Goal: Task Accomplishment & Management: Manage account settings

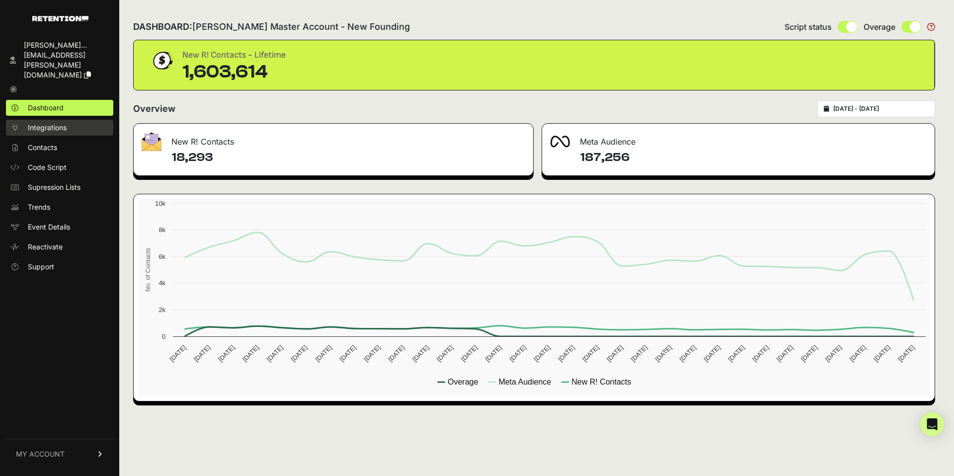
click at [54, 123] on span "Integrations" at bounding box center [47, 128] width 39 height 10
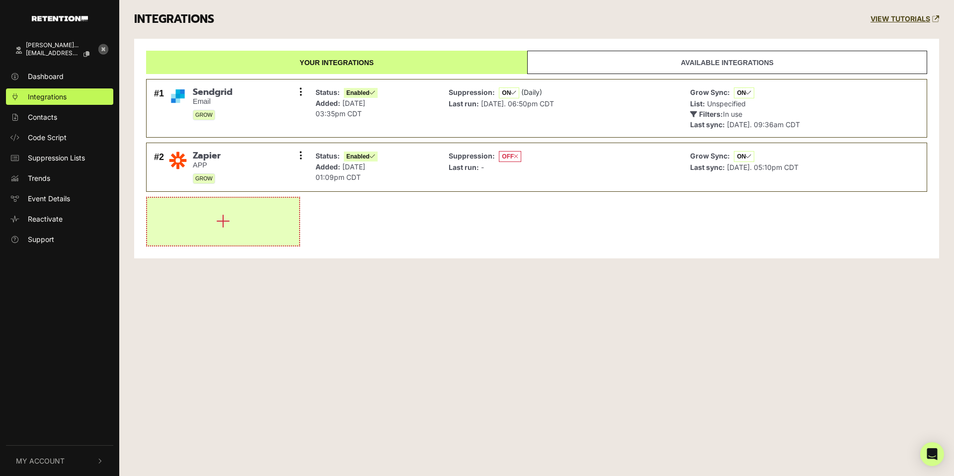
click at [226, 222] on icon "button" at bounding box center [223, 221] width 14 height 16
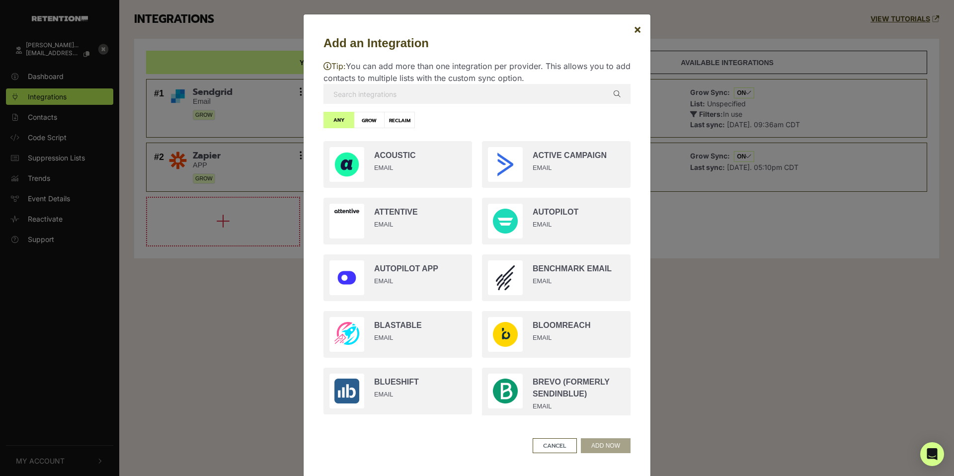
click at [463, 98] on input "text" at bounding box center [476, 94] width 307 height 20
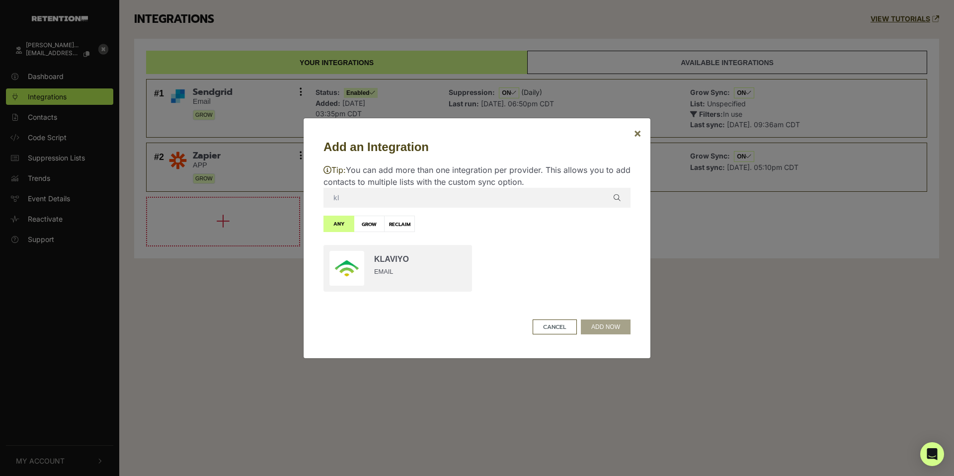
type input "kl"
click at [637, 133] on span "×" at bounding box center [637, 133] width 8 height 14
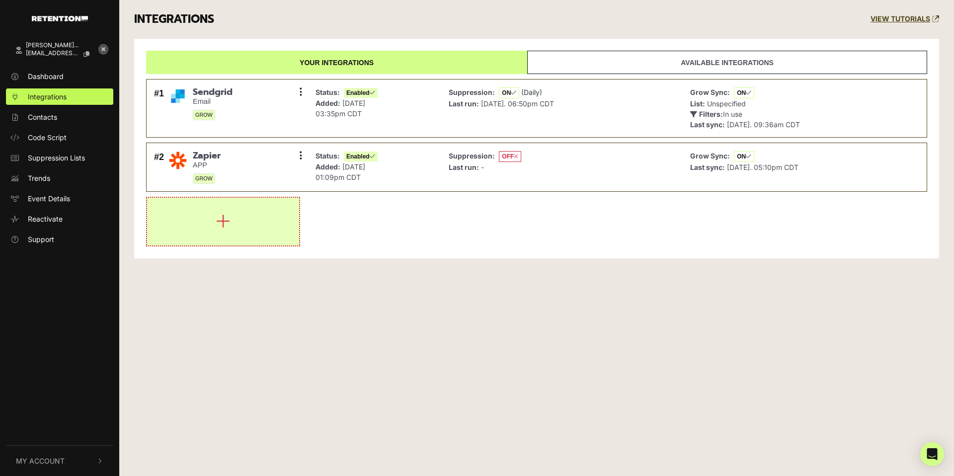
click at [231, 223] on button "button" at bounding box center [223, 222] width 152 height 48
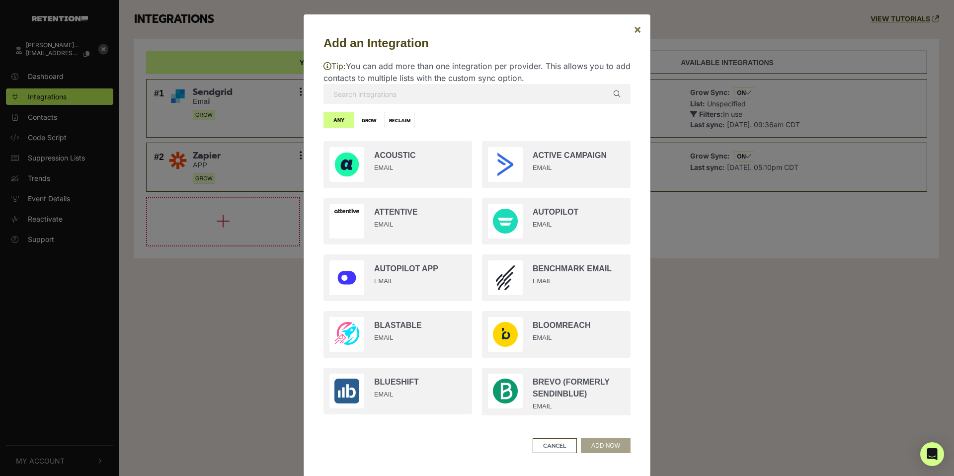
click at [641, 32] on span "×" at bounding box center [637, 29] width 8 height 14
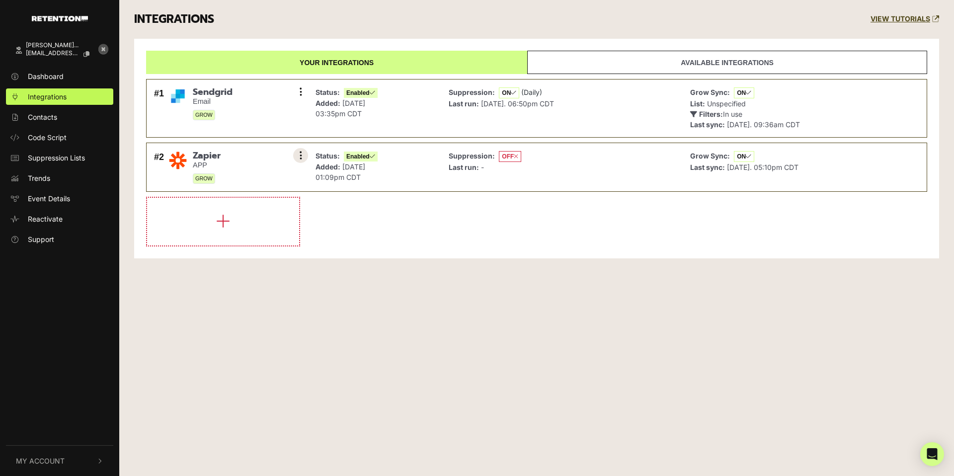
click at [302, 154] on button at bounding box center [300, 155] width 15 height 15
click at [251, 156] on link "Settings" at bounding box center [240, 157] width 94 height 22
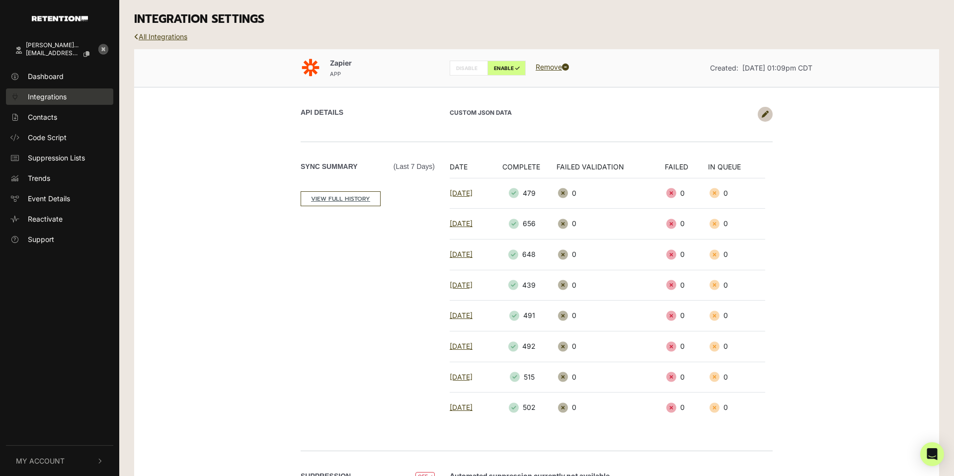
click at [60, 96] on span "Integrations" at bounding box center [47, 96] width 39 height 10
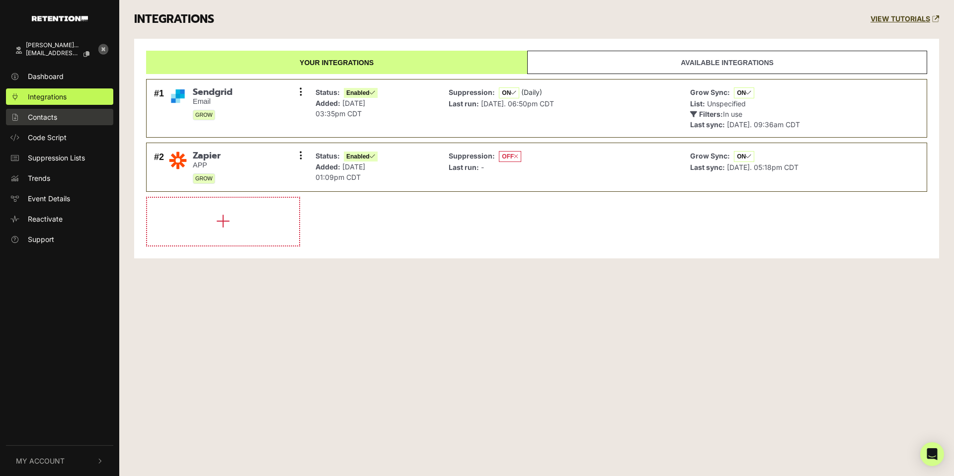
click at [59, 122] on link "Contacts" at bounding box center [59, 117] width 107 height 16
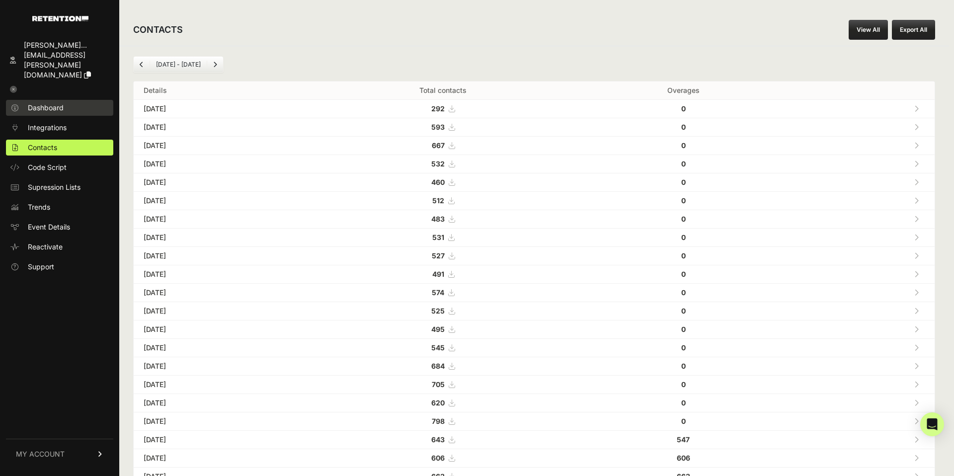
click at [49, 103] on span "Dashboard" at bounding box center [46, 108] width 36 height 10
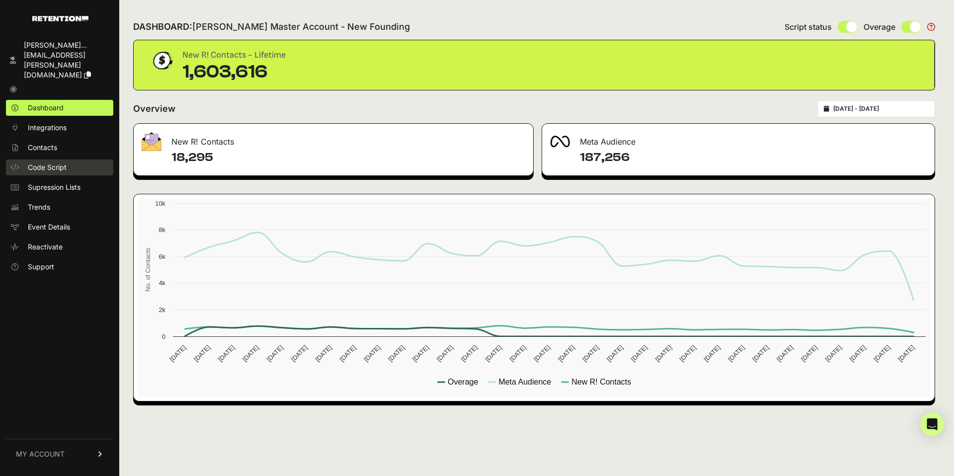
click at [44, 162] on span "Code Script" at bounding box center [47, 167] width 39 height 10
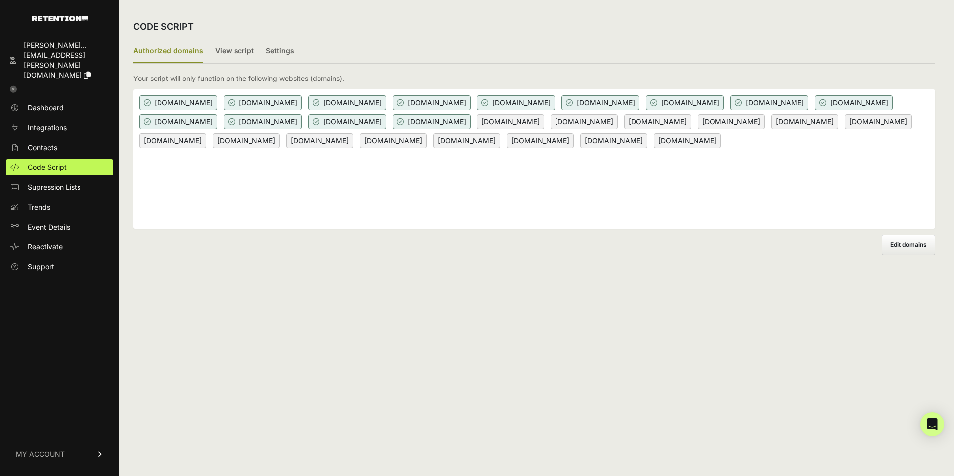
click at [386, 123] on span "[DOMAIN_NAME]" at bounding box center [347, 121] width 78 height 15
click at [309, 163] on div "bhs-va.com capitalmedialabs.com casaborrega.com countyhighway.com emetclassical…" at bounding box center [534, 158] width 802 height 139
click at [922, 245] on span "Edit domains" at bounding box center [908, 244] width 36 height 7
click at [0, 0] on input "Add domain" at bounding box center [0, 0] width 0 height 0
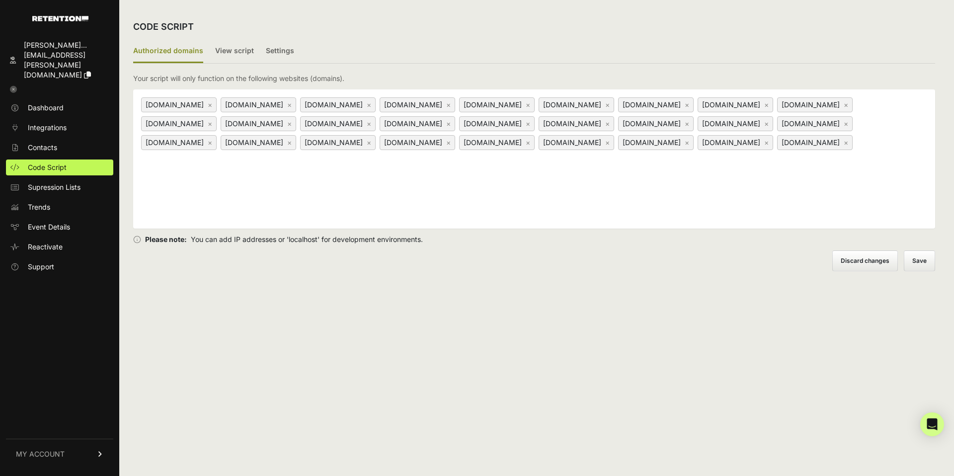
click at [208, 105] on link "×" at bounding box center [210, 104] width 4 height 8
click at [212, 105] on link "×" at bounding box center [210, 104] width 4 height 8
click at [689, 106] on link "×" at bounding box center [686, 104] width 4 height 8
click at [689, 105] on link "×" at bounding box center [686, 104] width 4 height 8
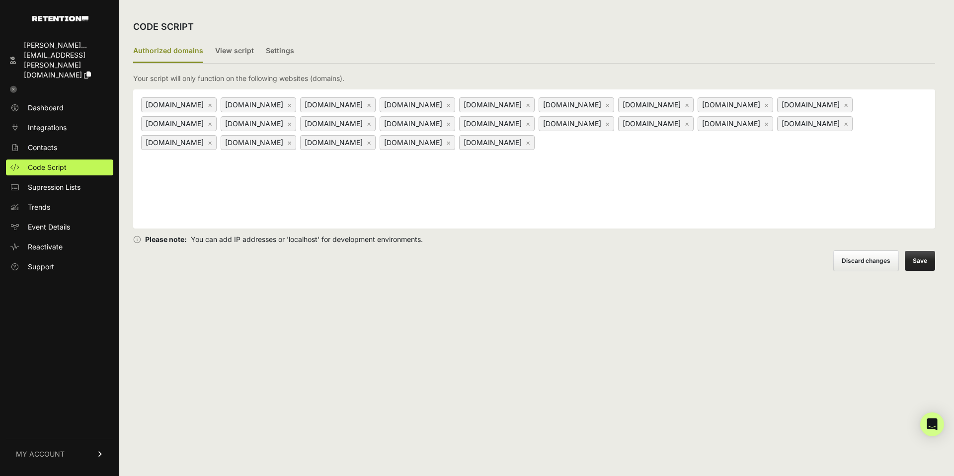
click at [689, 105] on link "×" at bounding box center [686, 104] width 4 height 8
click at [212, 124] on link "×" at bounding box center [210, 123] width 4 height 8
click at [450, 123] on link "×" at bounding box center [448, 123] width 4 height 8
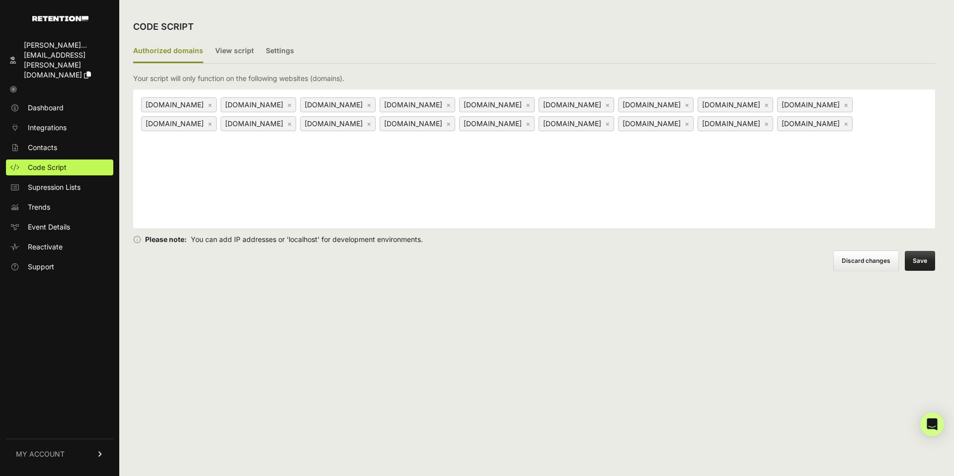
click at [609, 125] on link "×" at bounding box center [607, 123] width 4 height 8
click at [450, 126] on link "×" at bounding box center [448, 123] width 4 height 8
click at [450, 124] on link "×" at bounding box center [448, 123] width 4 height 8
click at [924, 265] on button "Save" at bounding box center [919, 261] width 30 height 20
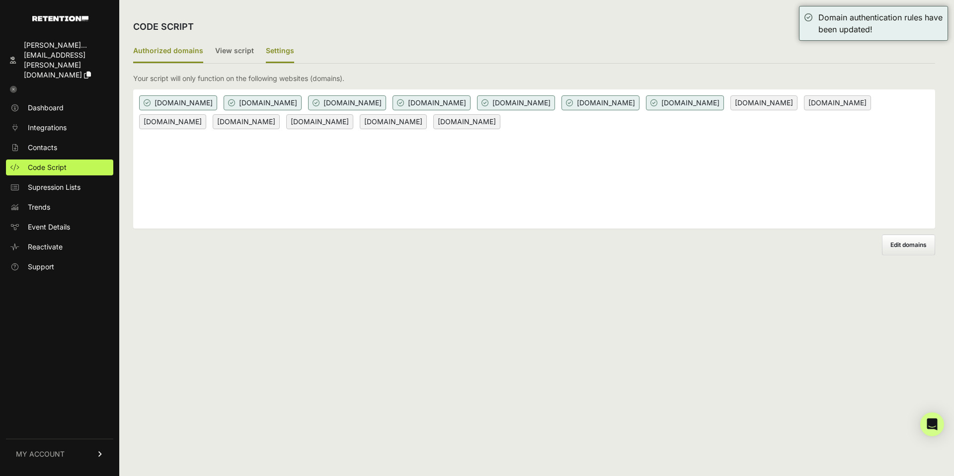
click at [273, 50] on label "Settings" at bounding box center [280, 51] width 28 height 23
click at [0, 0] on input "Settings" at bounding box center [0, 0] width 0 height 0
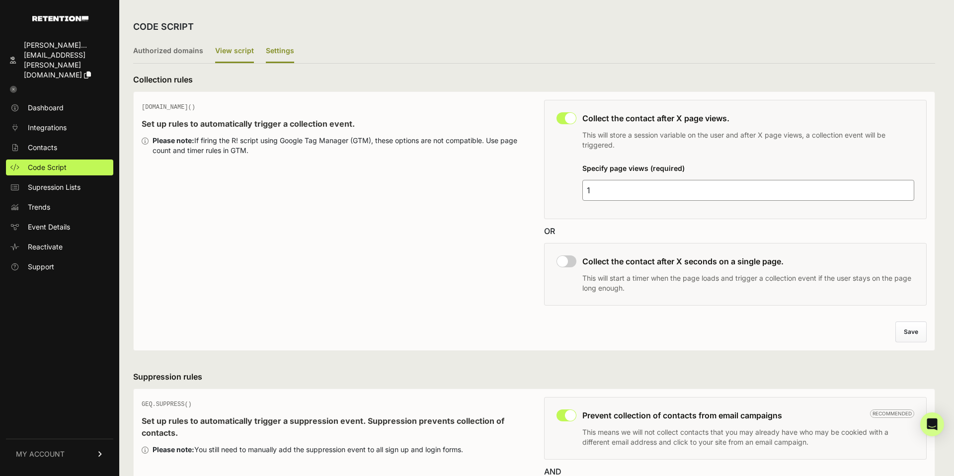
click at [224, 50] on label "View script" at bounding box center [234, 51] width 39 height 23
click at [0, 0] on input "View script" at bounding box center [0, 0] width 0 height 0
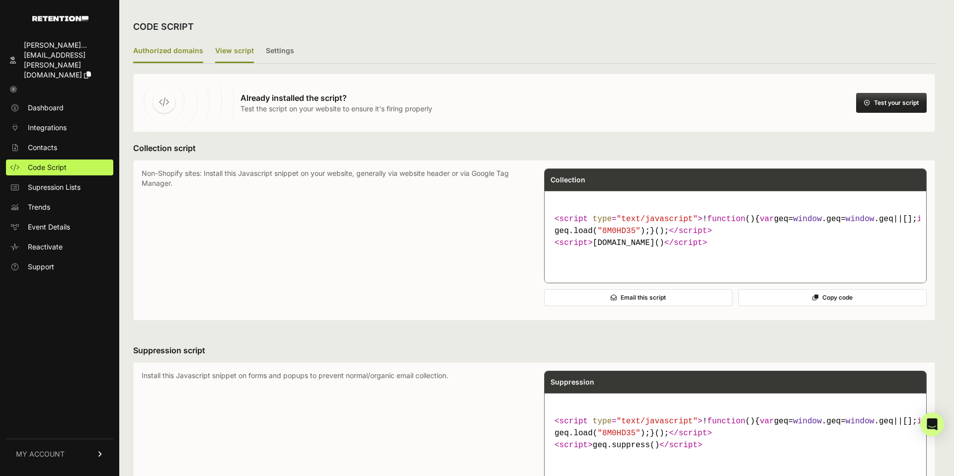
click at [174, 54] on label "Authorized domains" at bounding box center [168, 51] width 70 height 23
click at [0, 0] on input "Authorized domains" at bounding box center [0, 0] width 0 height 0
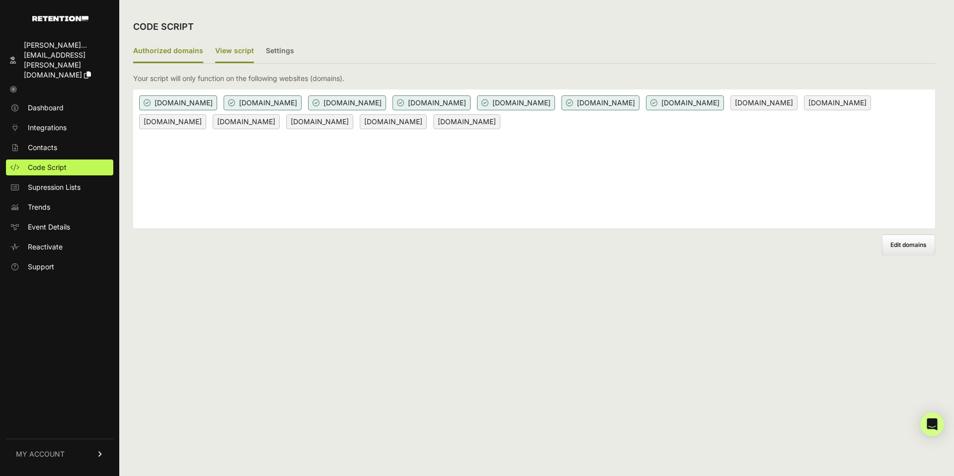
click at [233, 49] on label "View script" at bounding box center [234, 51] width 39 height 23
click at [0, 0] on input "View script" at bounding box center [0, 0] width 0 height 0
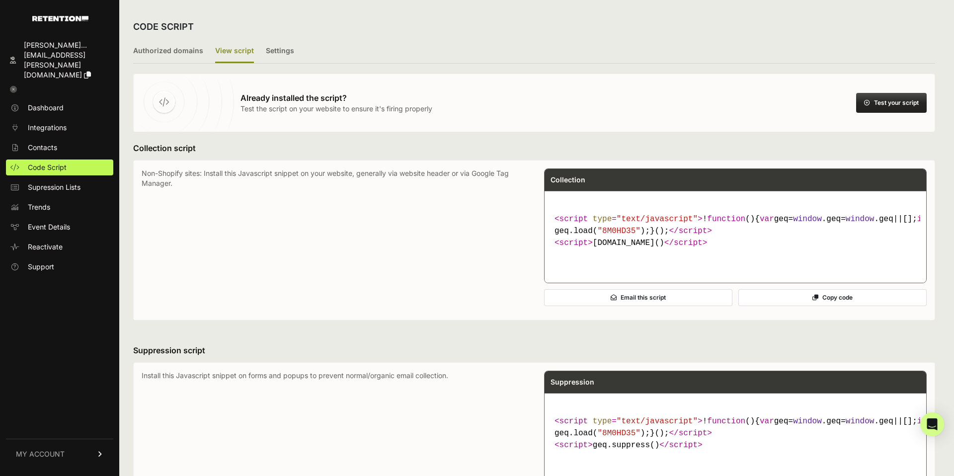
click at [828, 306] on button "Copy code" at bounding box center [832, 297] width 188 height 17
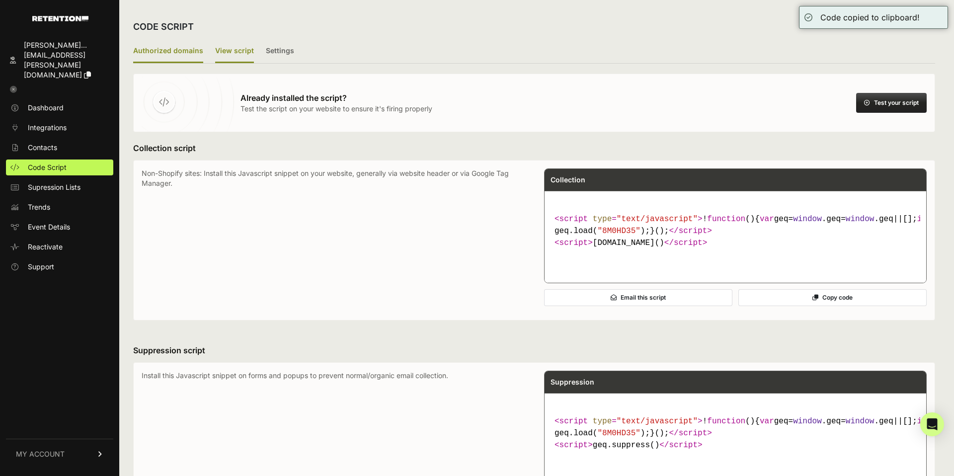
click at [160, 51] on label "Authorized domains" at bounding box center [168, 51] width 70 height 23
click at [0, 0] on input "Authorized domains" at bounding box center [0, 0] width 0 height 0
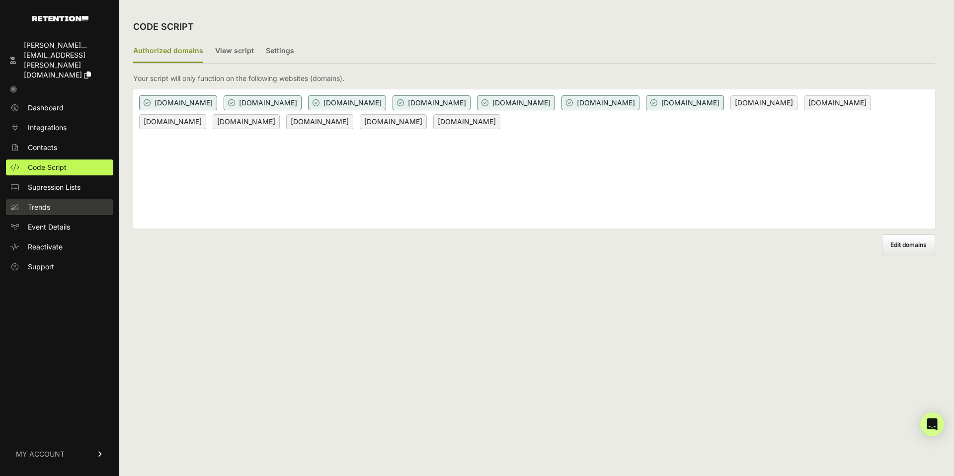
click at [48, 202] on span "Trends" at bounding box center [39, 207] width 22 height 10
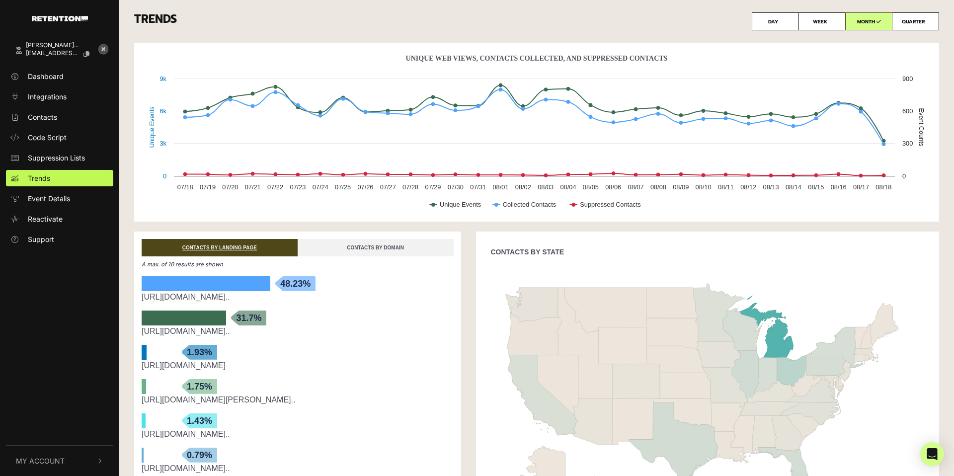
click at [359, 246] on link "CONTACTS BY DOMAIN" at bounding box center [375, 247] width 156 height 17
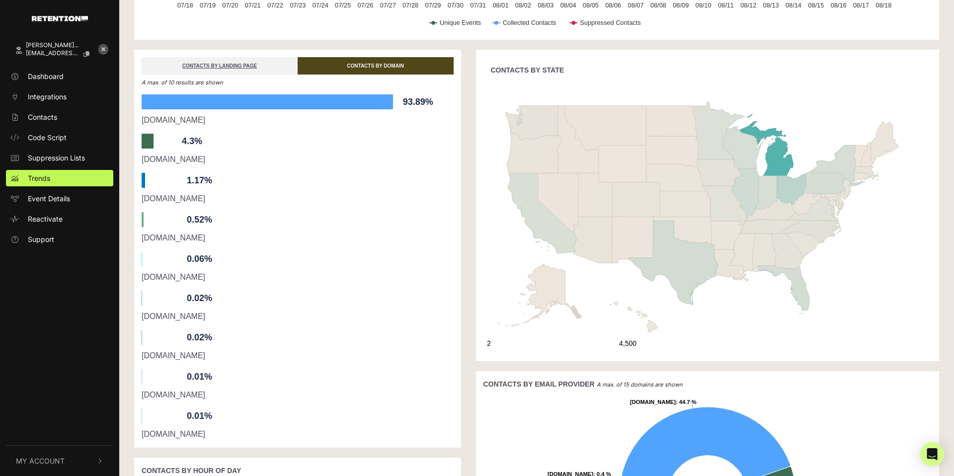
scroll to position [181, 0]
click at [214, 64] on link "CONTACTS BY LANDING PAGE" at bounding box center [220, 66] width 156 height 17
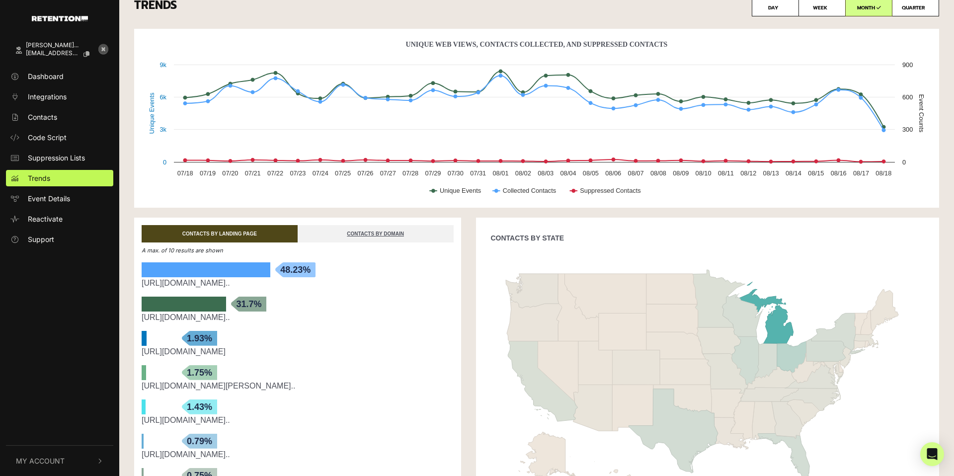
scroll to position [0, 0]
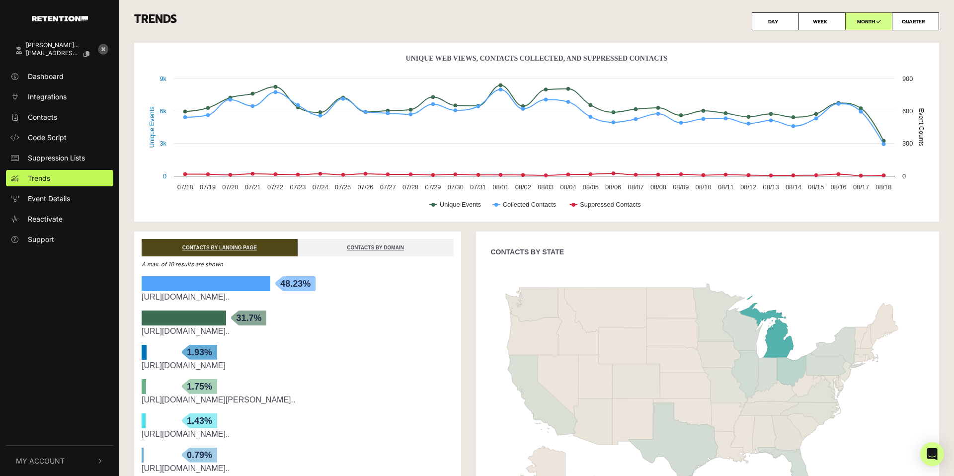
click at [915, 22] on label "QUARTER" at bounding box center [914, 21] width 47 height 18
radio input "true"
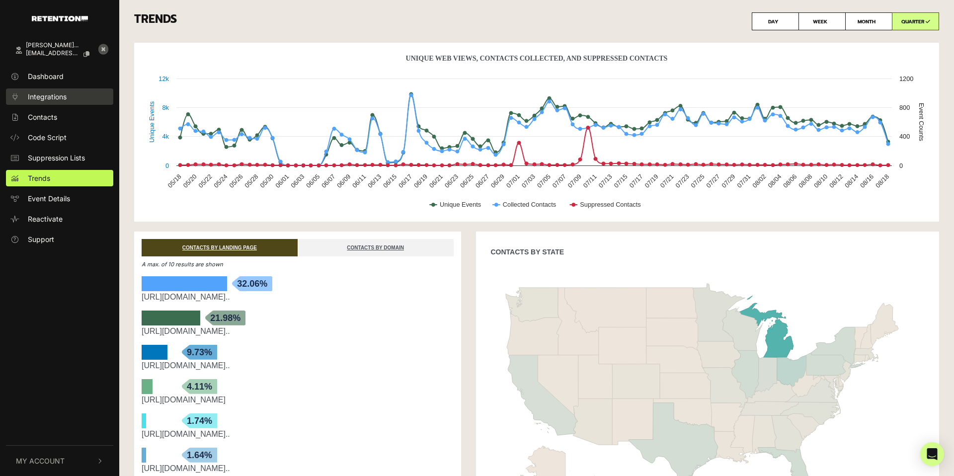
click at [45, 99] on span "Integrations" at bounding box center [47, 96] width 39 height 10
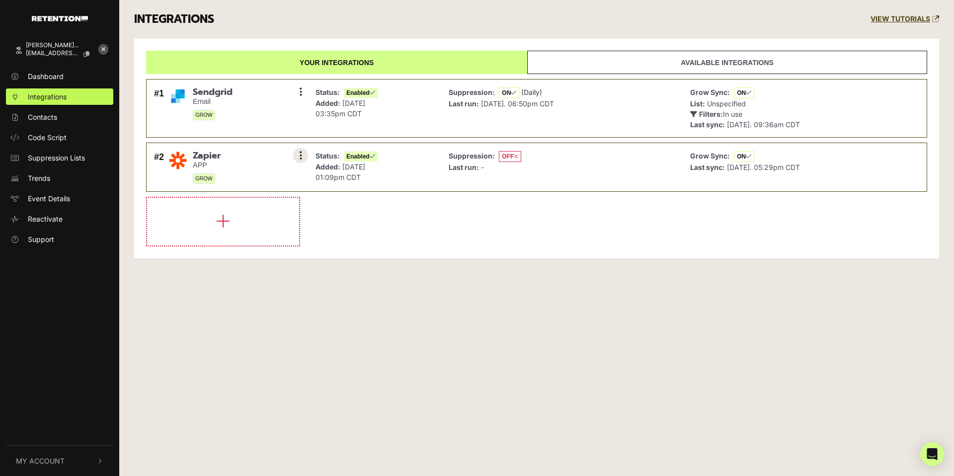
click at [301, 156] on button at bounding box center [300, 155] width 15 height 15
click at [232, 158] on link "Settings" at bounding box center [240, 157] width 94 height 22
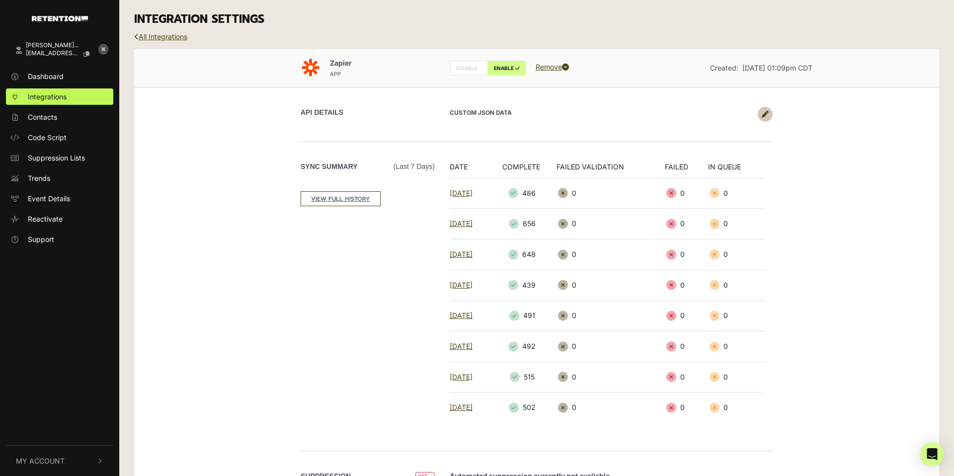
click at [149, 42] on div "All Integrations" at bounding box center [536, 44] width 819 height 10
click at [150, 39] on link "All Integrations" at bounding box center [160, 36] width 53 height 8
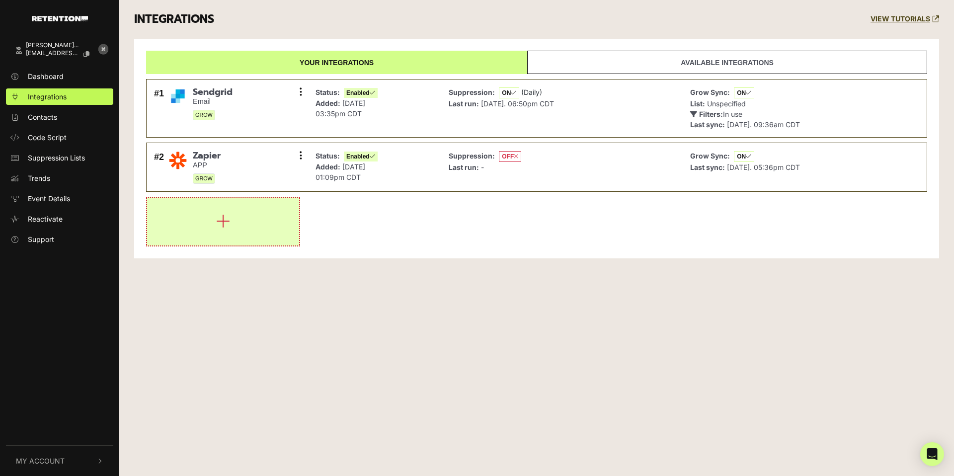
click at [229, 221] on icon "button" at bounding box center [223, 221] width 14 height 16
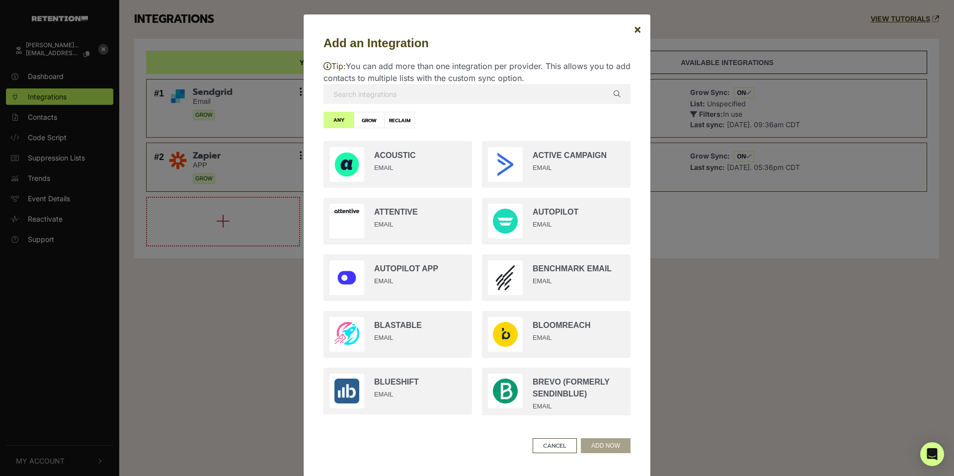
click at [447, 93] on input "text" at bounding box center [476, 94] width 307 height 20
type input "l"
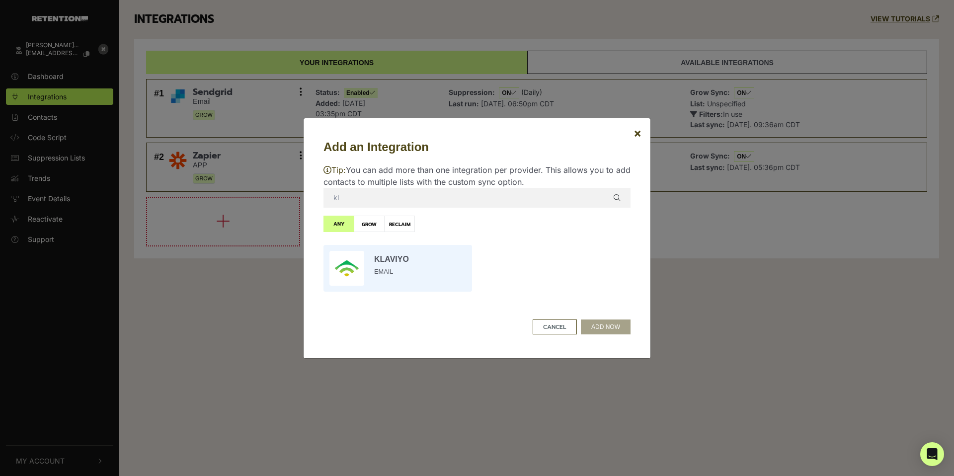
type input "kl"
click at [443, 261] on input "radio" at bounding box center [397, 268] width 158 height 57
radio input "true"
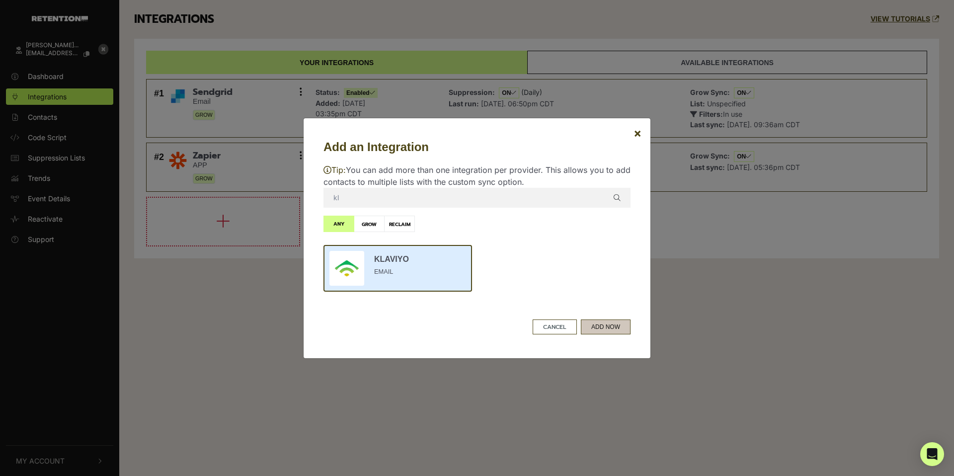
click at [615, 328] on button "ADD NOW" at bounding box center [606, 326] width 50 height 15
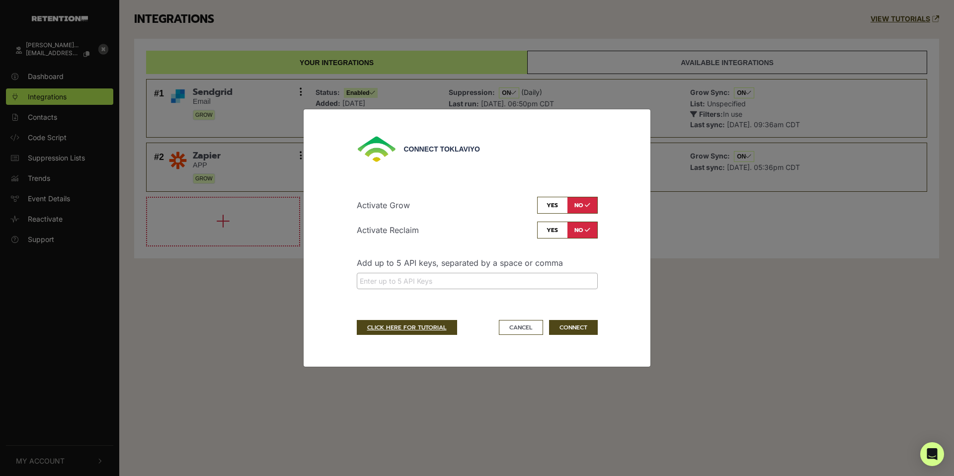
click at [554, 209] on input "checkbox" at bounding box center [567, 205] width 61 height 17
checkbox input "true"
click at [549, 233] on input "checkbox" at bounding box center [567, 229] width 61 height 17
checkbox input "true"
click at [491, 280] on input "search" at bounding box center [477, 281] width 235 height 10
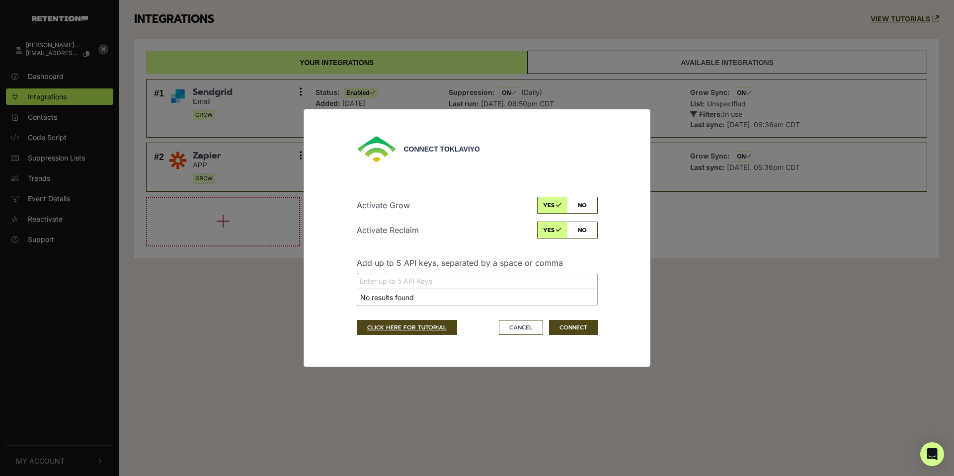
click at [471, 297] on li "No results found" at bounding box center [477, 297] width 240 height 16
click at [476, 279] on input "search" at bounding box center [477, 281] width 235 height 10
paste input "pk_a07615cf9c4890c65c788a7d836819a855"
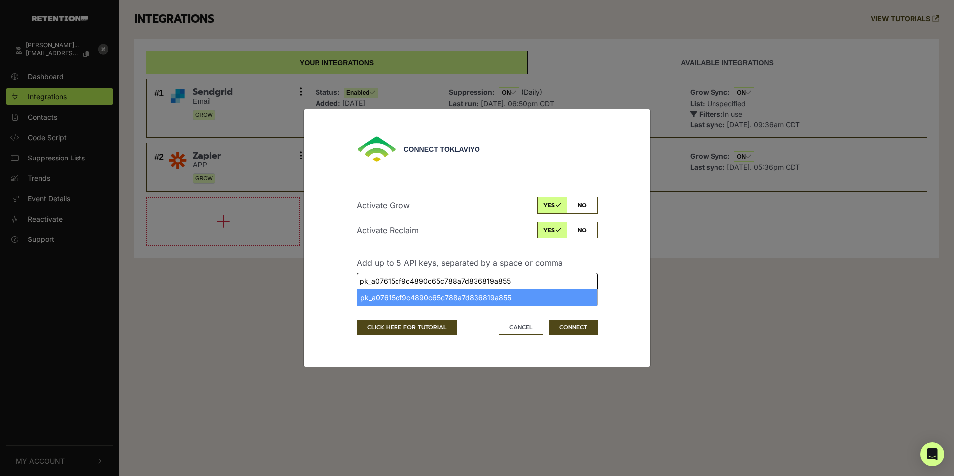
type input "pk_a07615cf9c4890c65c788a7d836819a855"
select select "pk_a07615cf9c4890c65c788a7d836819a855"
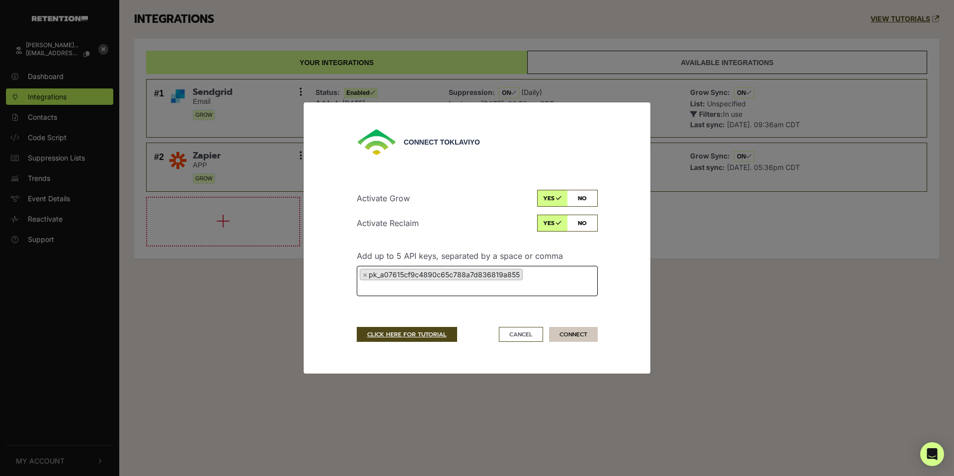
click at [576, 337] on button "CONNECT" at bounding box center [573, 334] width 49 height 15
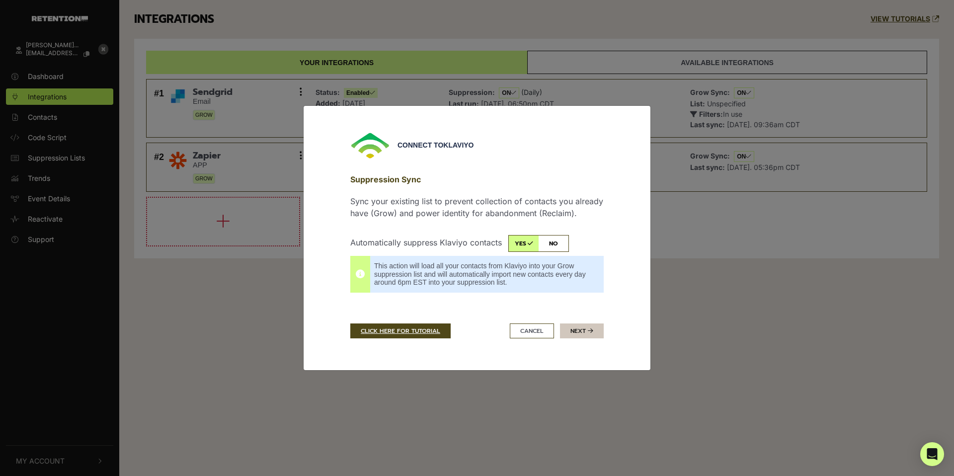
click at [577, 331] on button "Next" at bounding box center [582, 330] width 44 height 15
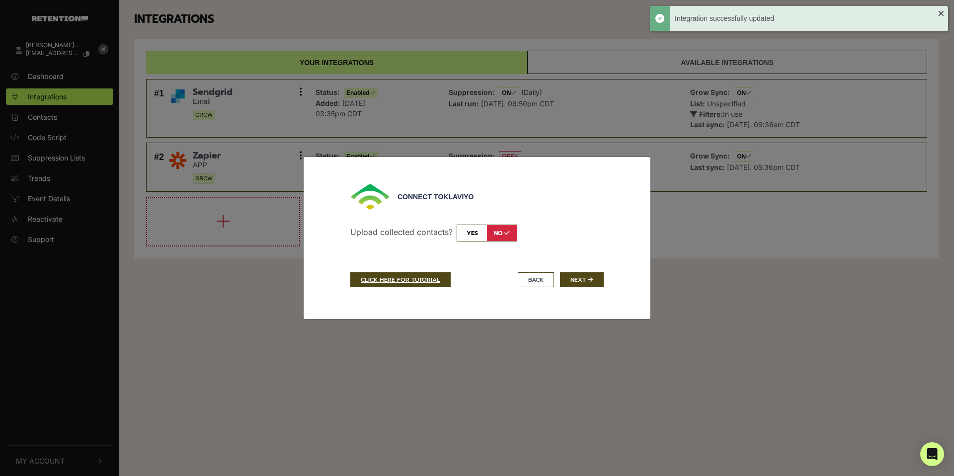
click at [473, 234] on input "checkbox" at bounding box center [486, 232] width 61 height 17
checkbox input "true"
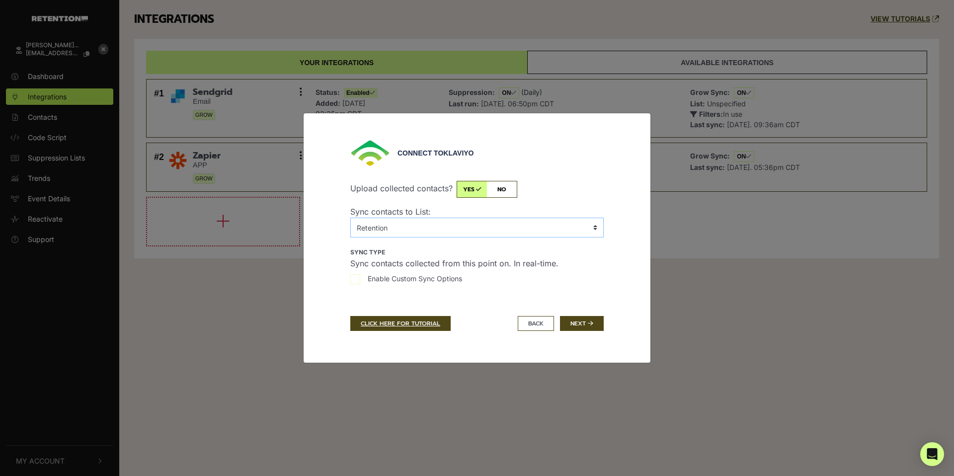
click at [467, 223] on select "No List 2025 Emet Leads CLICKED EMAIL FROM EMET ECA Board & Faculty Emails Emai…" at bounding box center [476, 228] width 253 height 20
click at [587, 325] on icon "submit" at bounding box center [589, 323] width 5 height 6
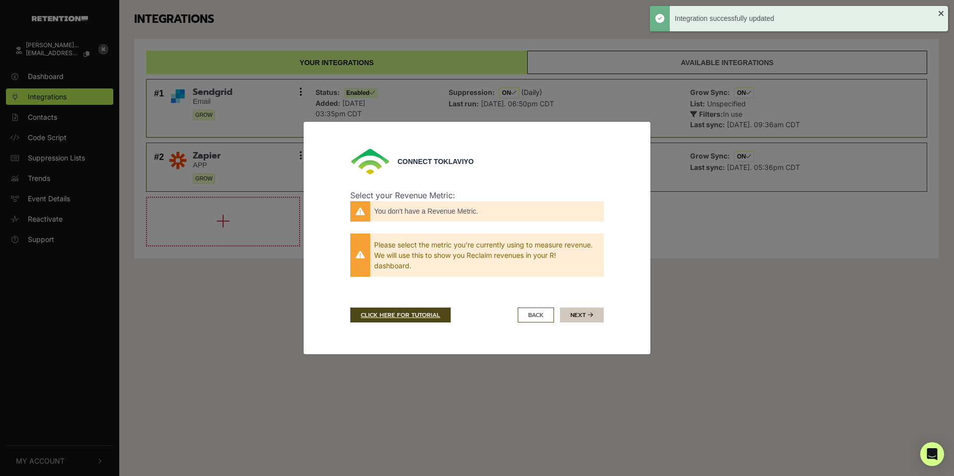
click at [583, 315] on button "Next" at bounding box center [582, 314] width 44 height 15
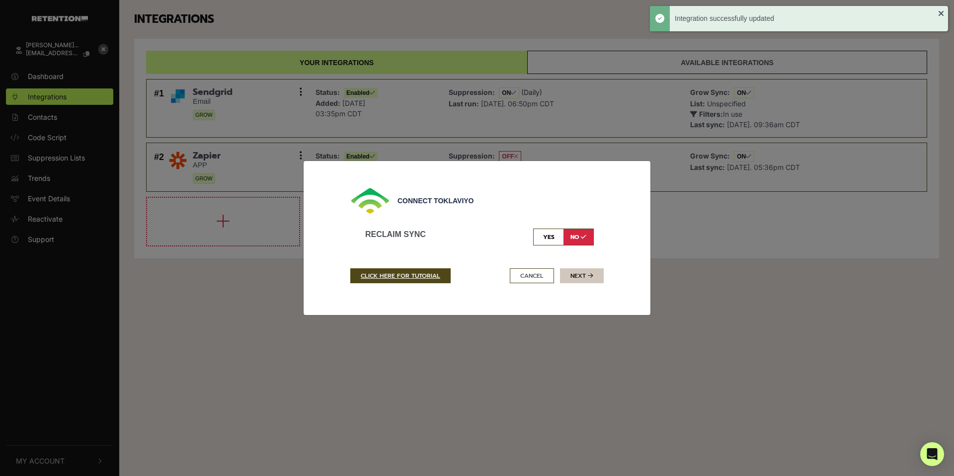
click at [576, 277] on button "Next" at bounding box center [582, 275] width 44 height 15
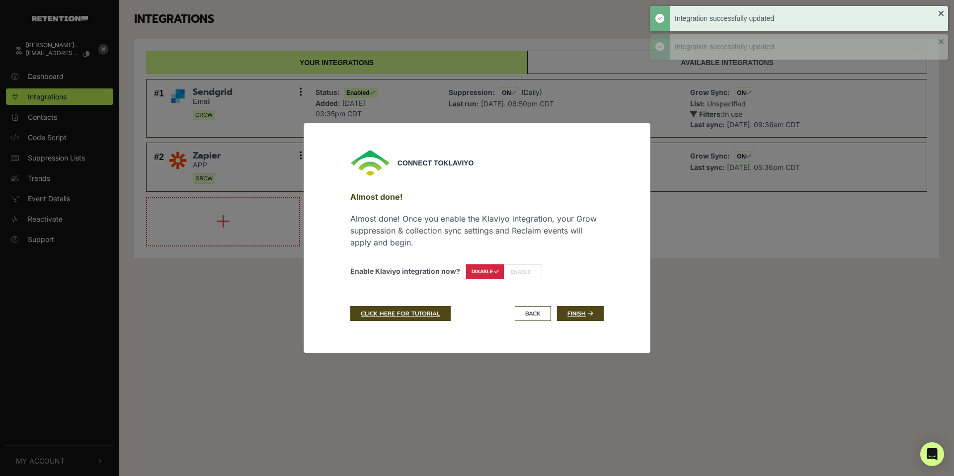
click at [514, 271] on label "ENABLE" at bounding box center [523, 271] width 38 height 15
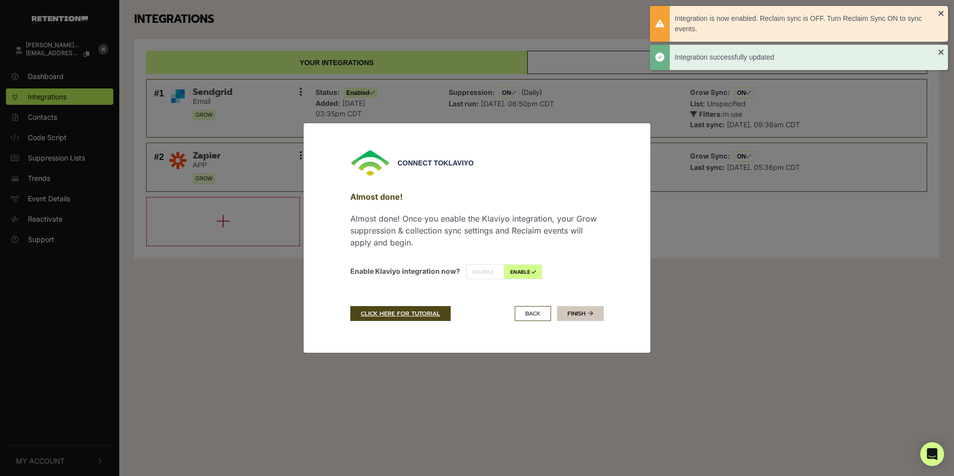
click at [587, 317] on link "Finish" at bounding box center [580, 313] width 47 height 15
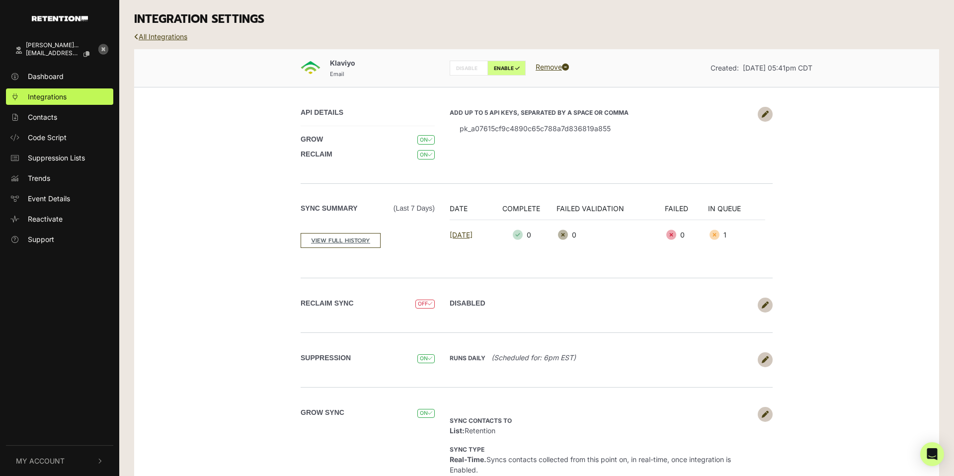
scroll to position [101, 0]
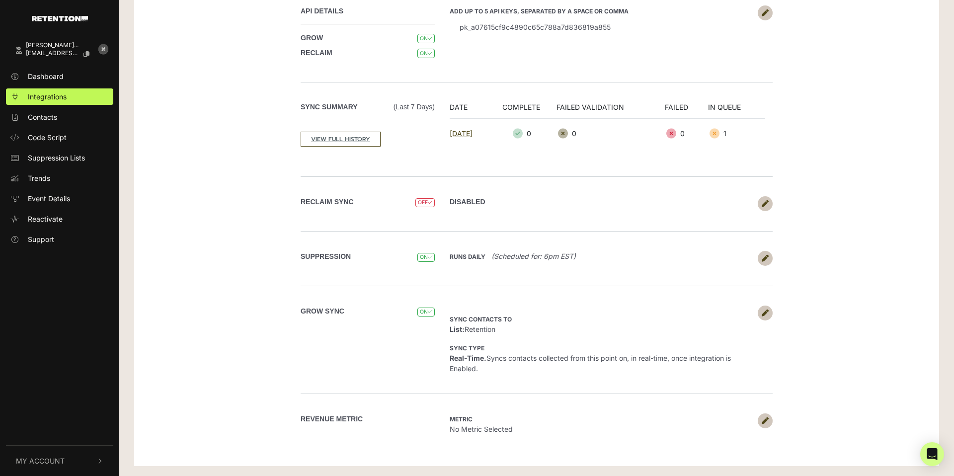
click at [768, 312] on icon at bounding box center [764, 312] width 7 height 7
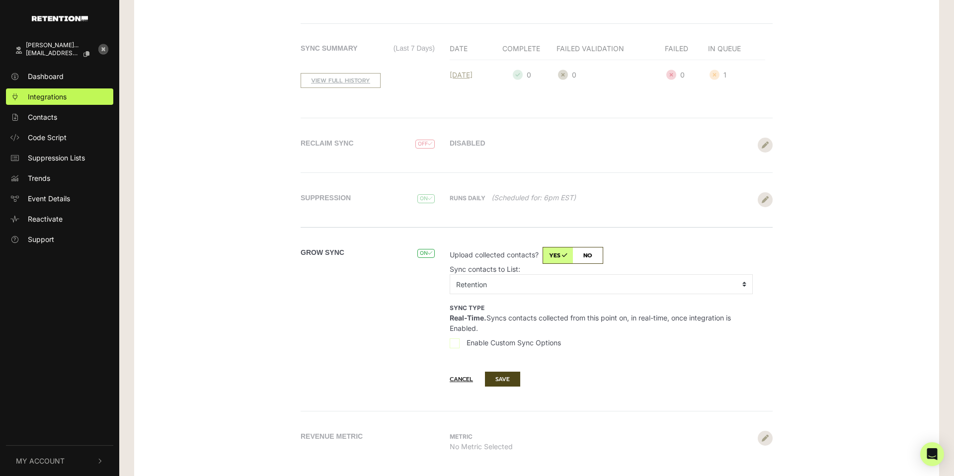
scroll to position [177, 0]
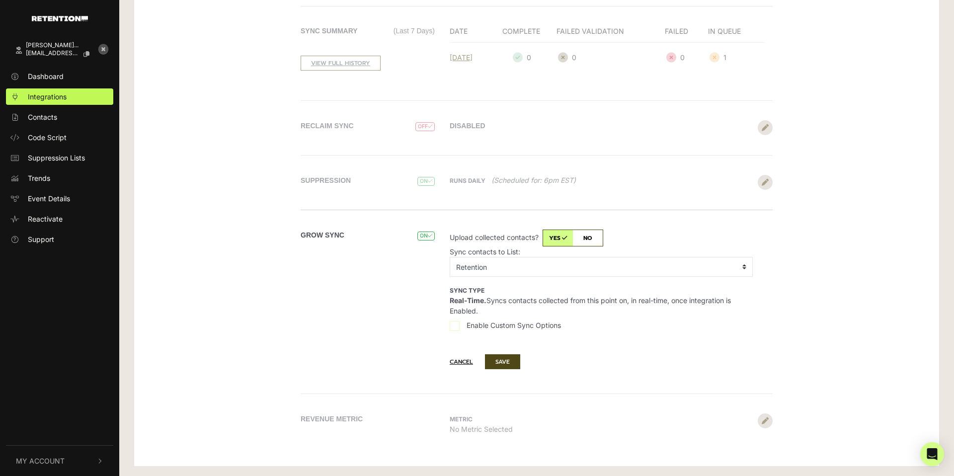
click at [457, 325] on input "Enable Custom Sync Options" at bounding box center [454, 326] width 10 height 10
checkbox input "true"
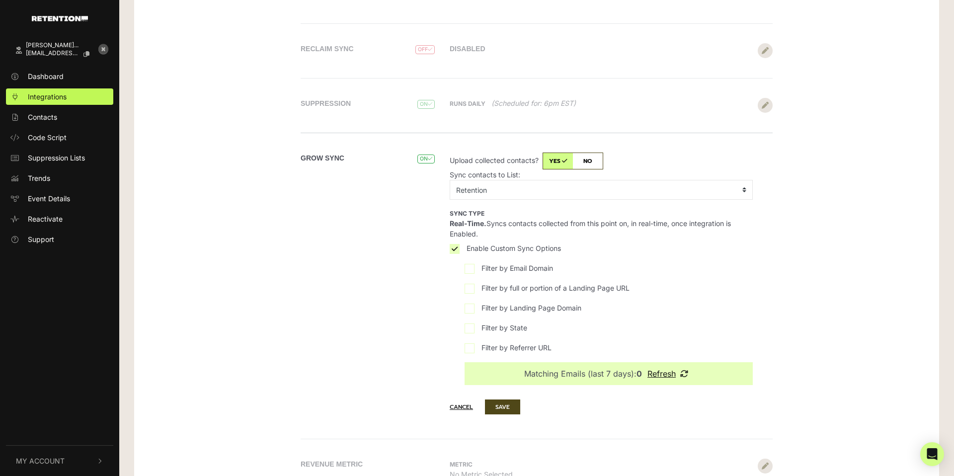
scroll to position [255, 0]
click at [470, 308] on input "Filter by Landing Page Domain" at bounding box center [469, 308] width 10 height 10
checkbox input "true"
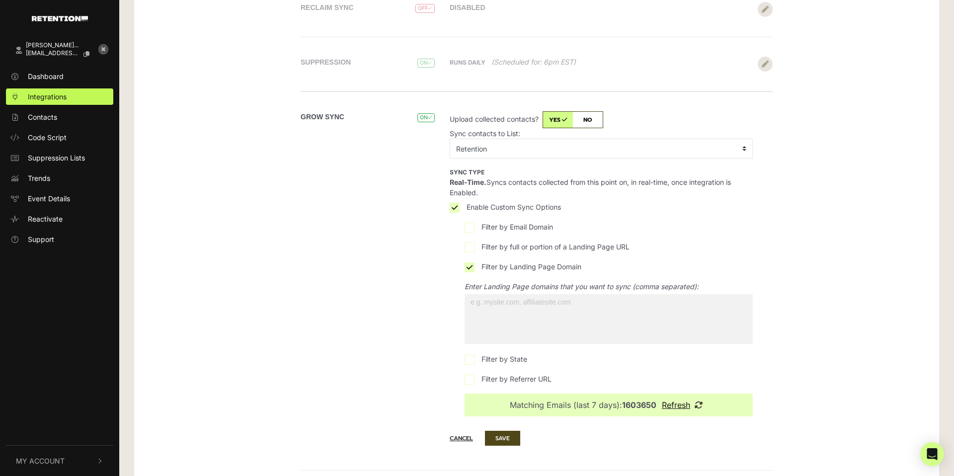
scroll to position [297, 0]
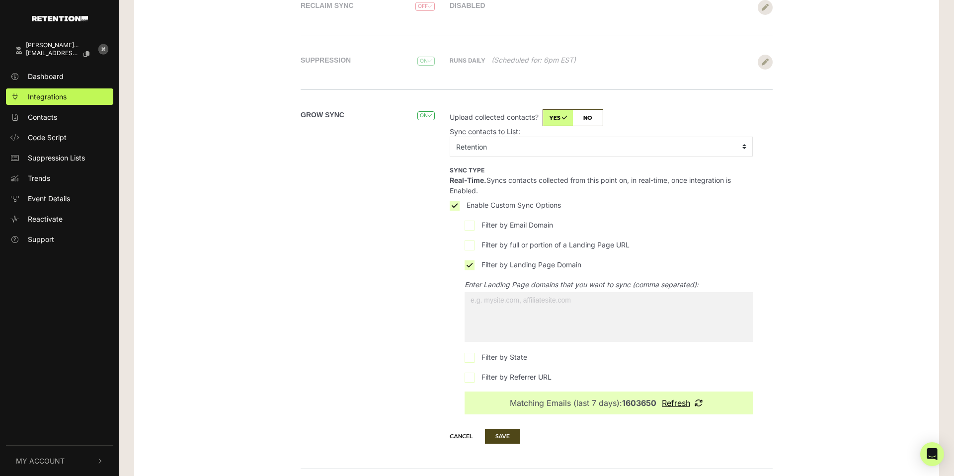
click at [554, 310] on span at bounding box center [608, 317] width 288 height 50
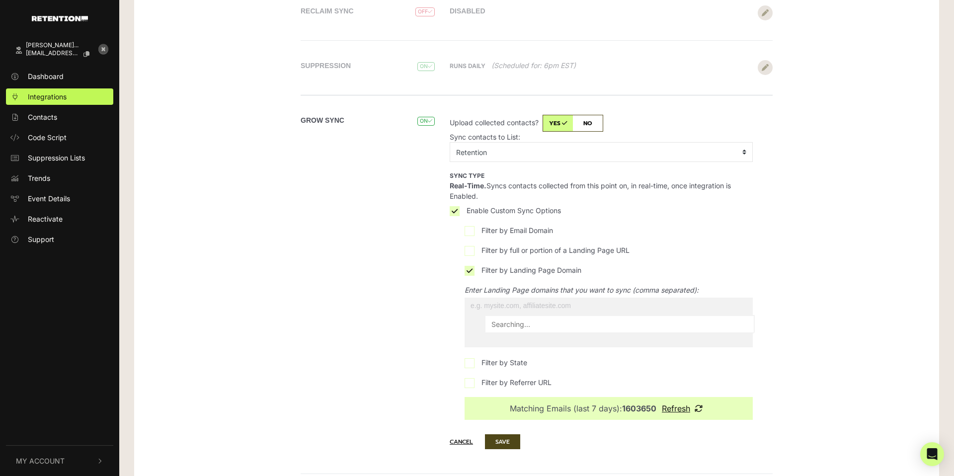
click at [548, 319] on li "Searching…" at bounding box center [619, 324] width 268 height 16
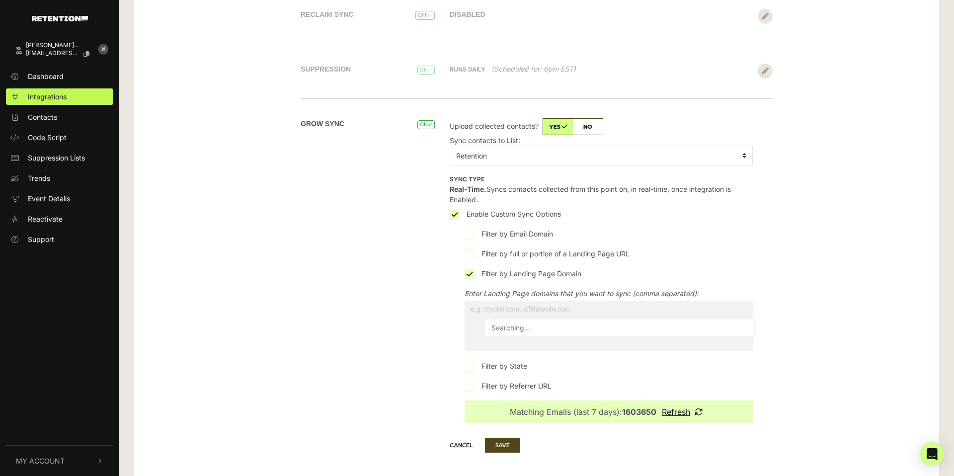
click at [525, 310] on input "search" at bounding box center [522, 309] width 117 height 16
click at [517, 320] on span at bounding box center [608, 326] width 288 height 50
click at [513, 330] on li "Searching…" at bounding box center [619, 327] width 268 height 16
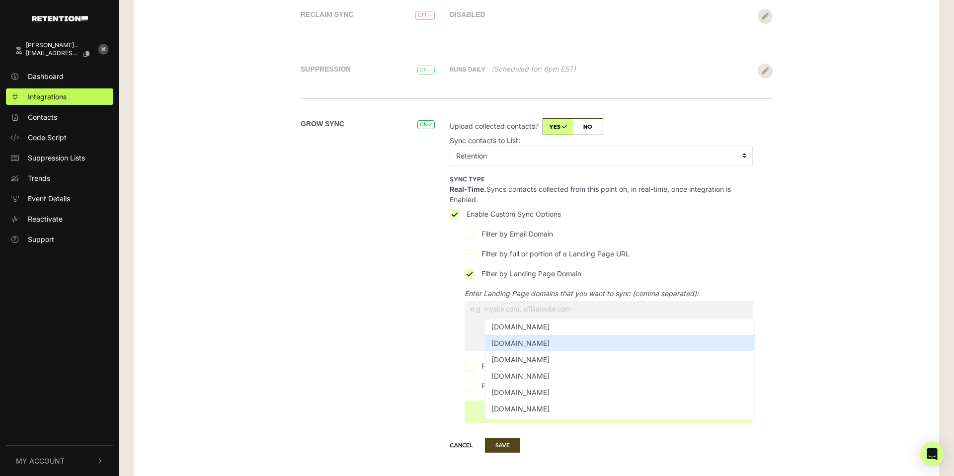
scroll to position [54, 0]
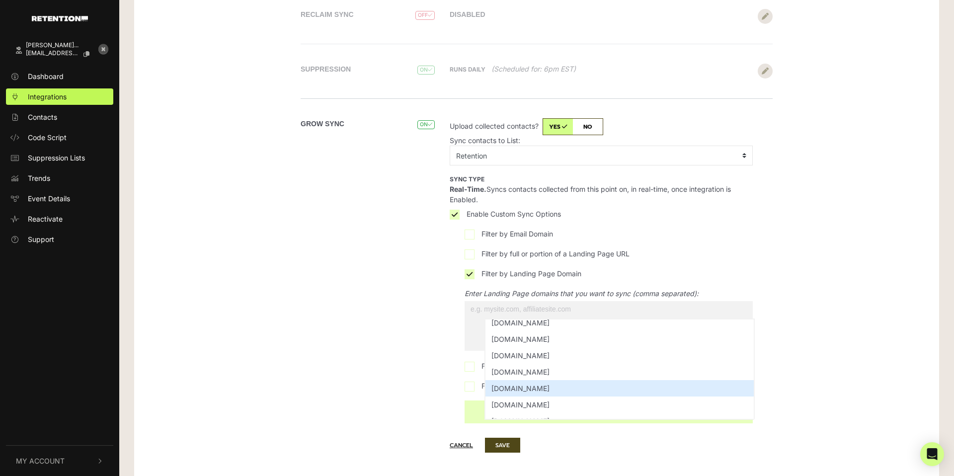
select select "[DOMAIN_NAME]"
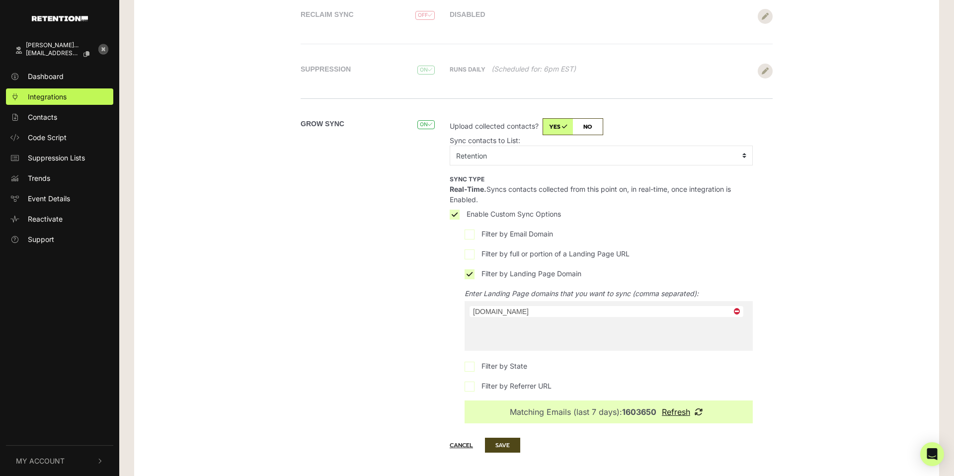
click at [588, 327] on ul "× [DOMAIN_NAME]" at bounding box center [608, 317] width 288 height 32
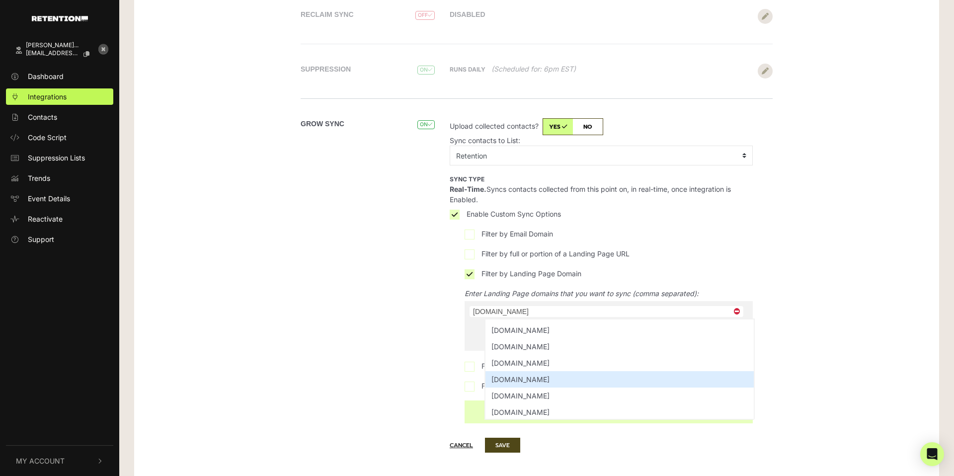
scroll to position [0, 0]
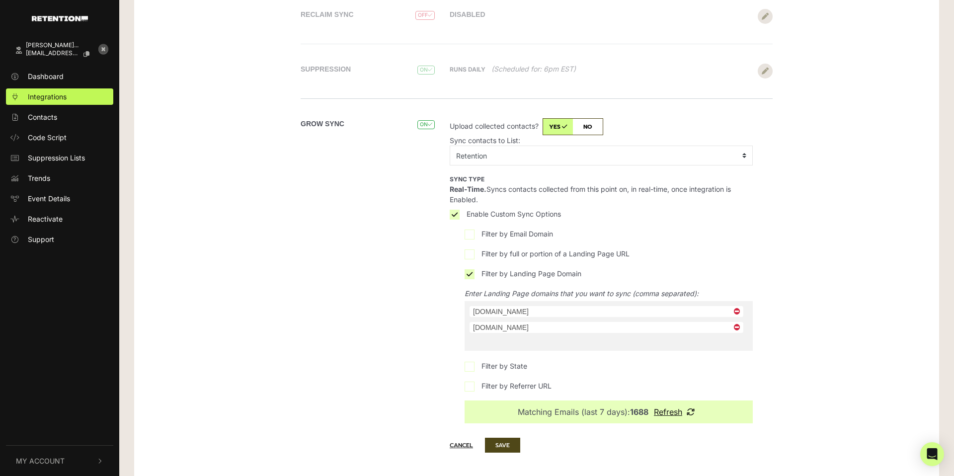
click at [429, 325] on div "Grow Sync ON" at bounding box center [371, 270] width 142 height 305
click at [737, 328] on span "×" at bounding box center [737, 327] width 12 height 10
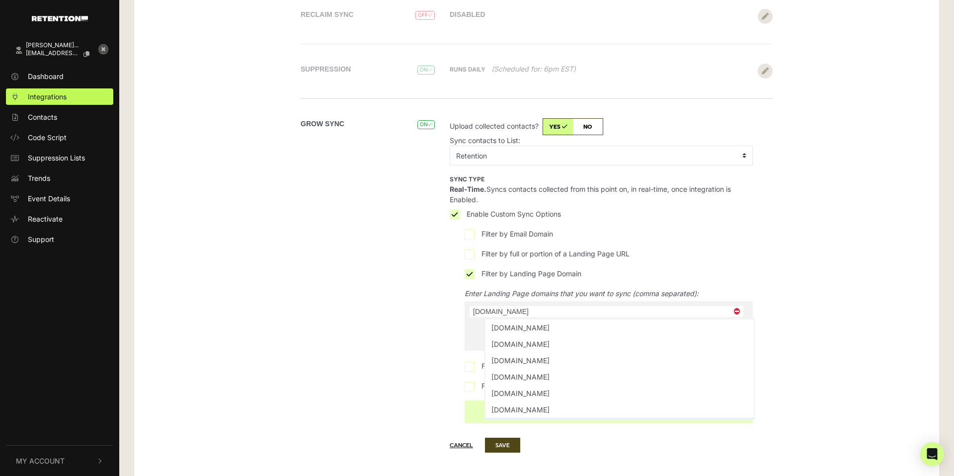
scroll to position [81, 0]
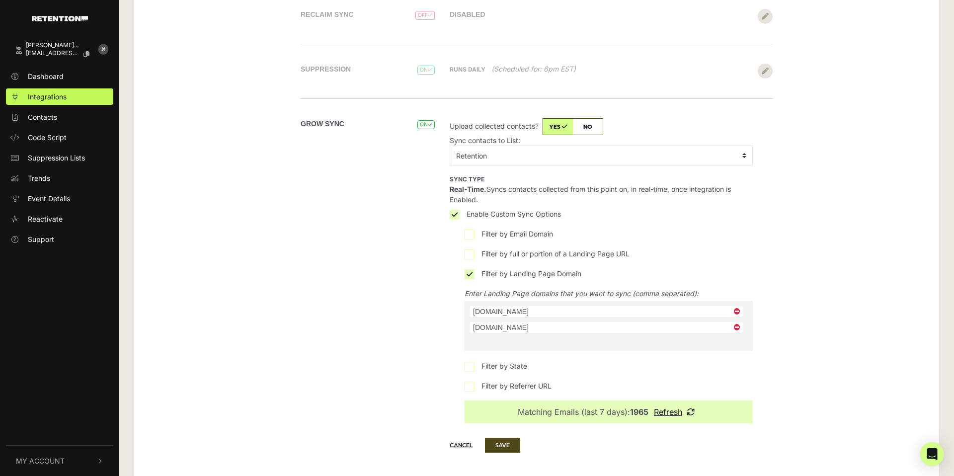
click at [813, 316] on div "Grow Sync ON Sync contacts to List: Retention Sync type Real-Time. Syncs contac…" at bounding box center [536, 270] width 566 height 345
click at [736, 328] on span "×" at bounding box center [737, 327] width 12 height 10
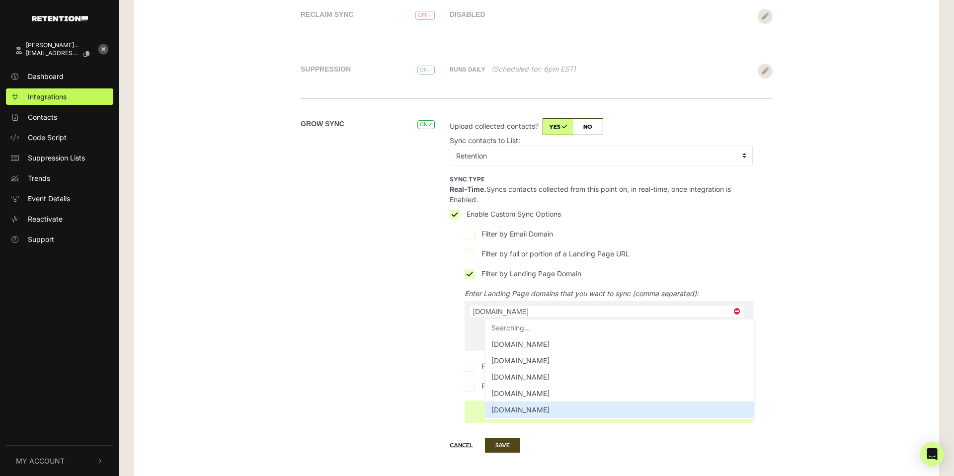
scroll to position [82, 0]
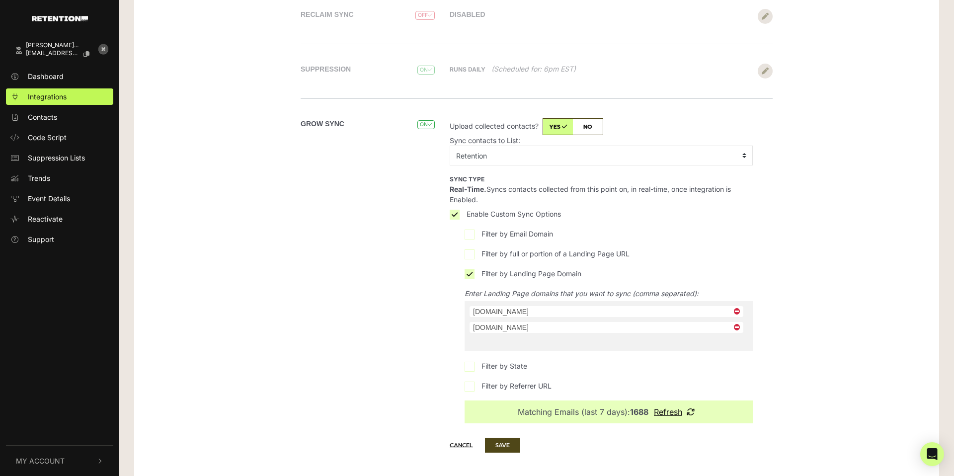
type input "[DOMAIN_NAME]"
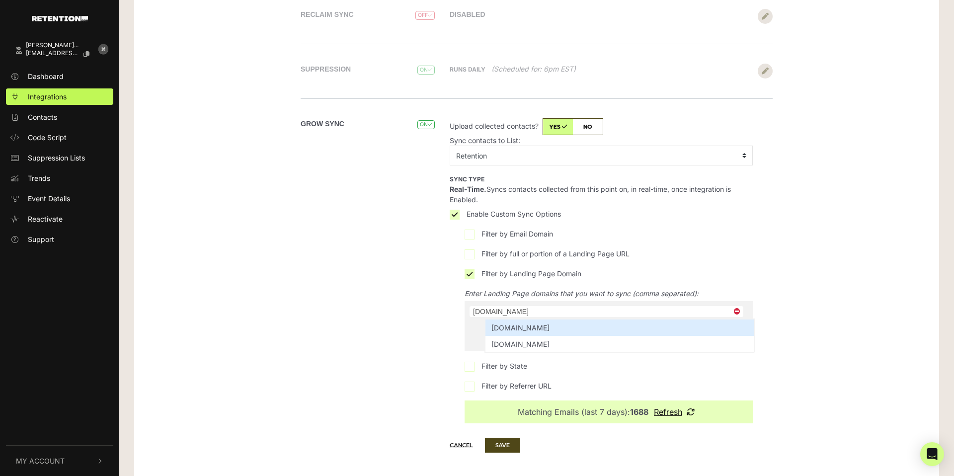
click at [798, 254] on div "Grow Sync ON Sync contacts to List: Retention Sync type Real-Time. Syncs contac…" at bounding box center [536, 270] width 566 height 345
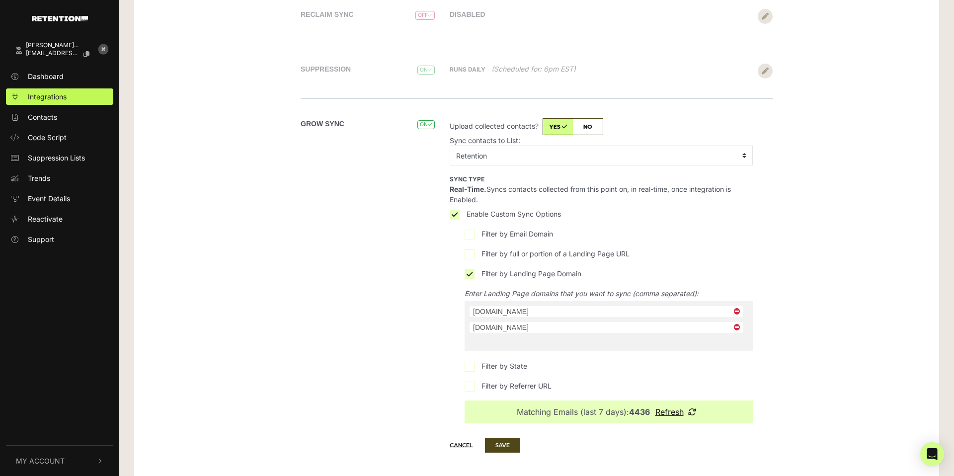
click at [735, 327] on span "×" at bounding box center [737, 327] width 12 height 10
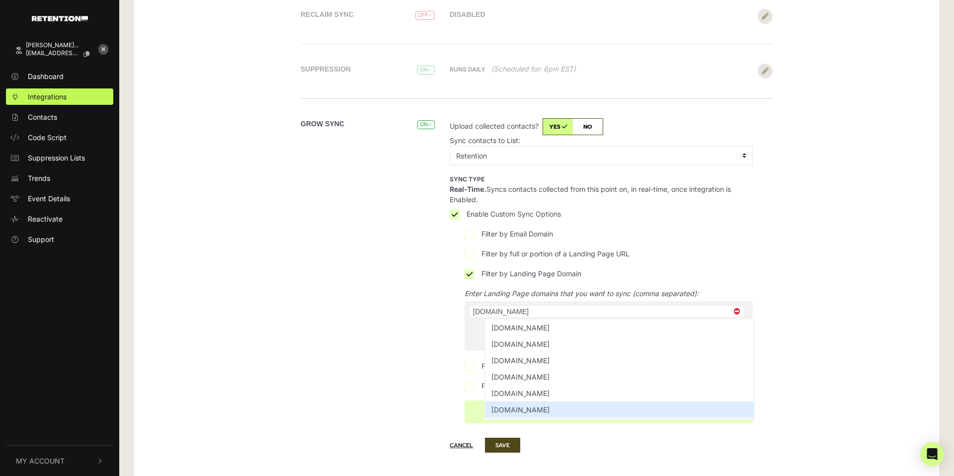
scroll to position [81, 0]
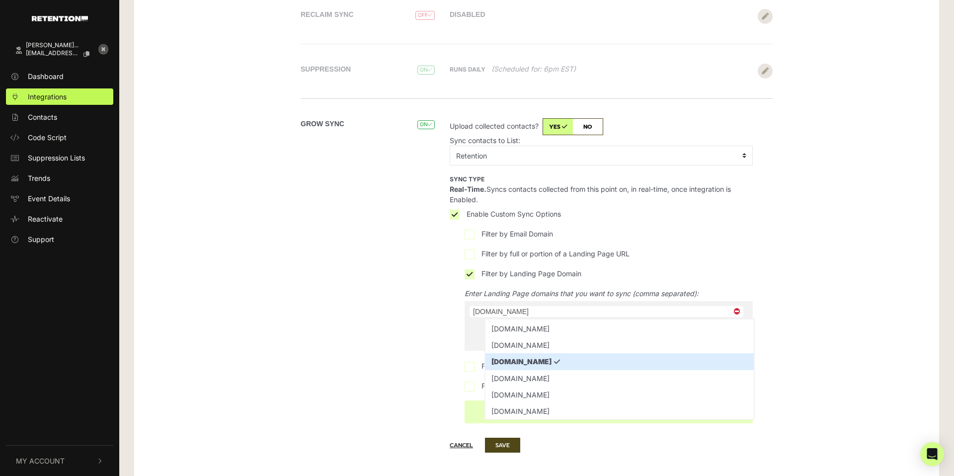
select select
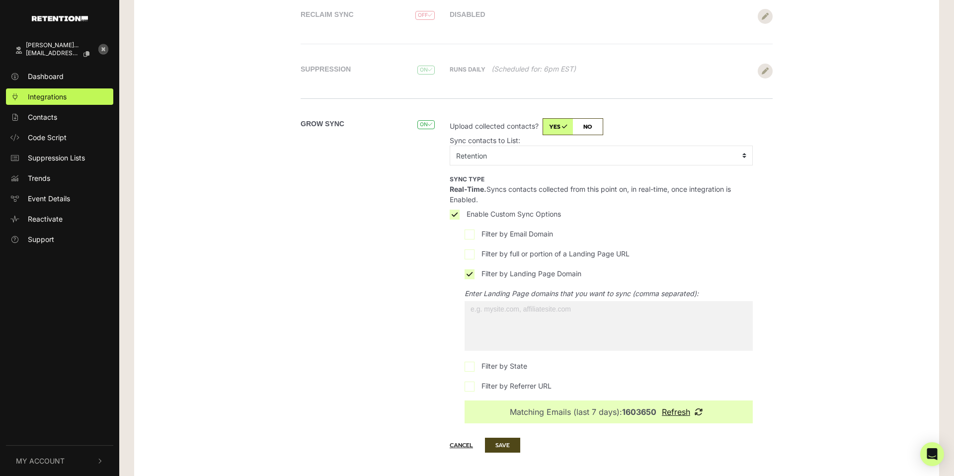
click at [541, 305] on input "search" at bounding box center [608, 309] width 288 height 16
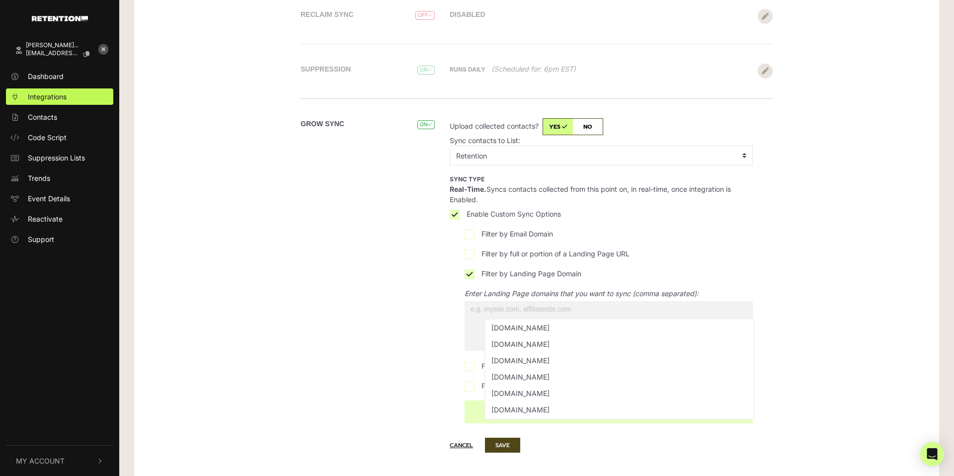
scroll to position [0, 0]
type input "w"
type input "eme"
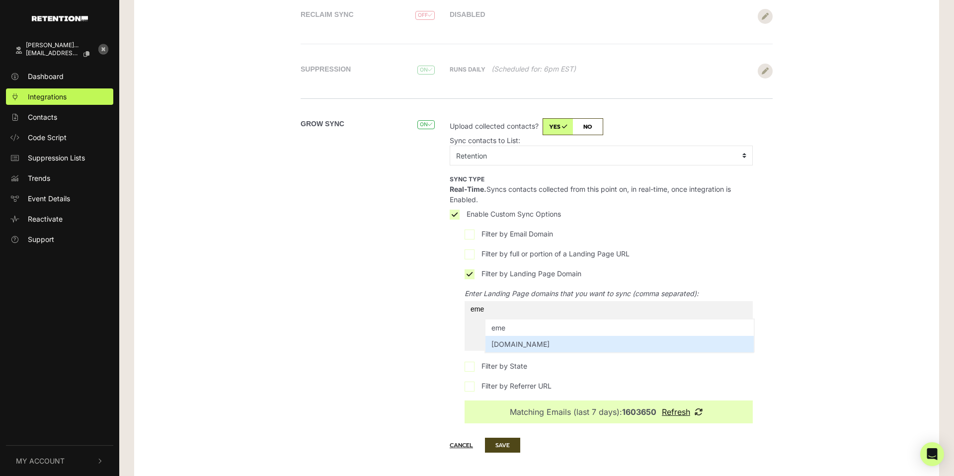
select select "[DOMAIN_NAME]"
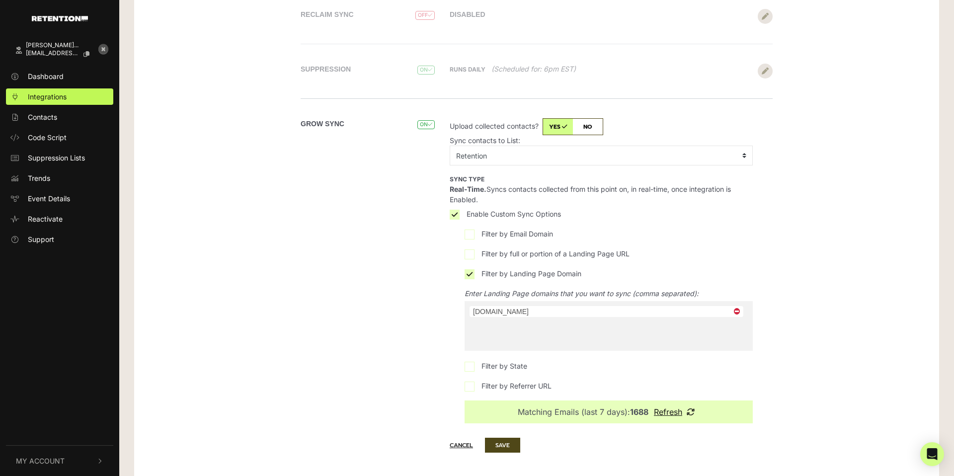
click at [849, 349] on div "Klaviyo Email DISABLE ENABLE Remove Created: [DATE] 05:41pm CDT API DETAILS GROW" at bounding box center [536, 155] width 805 height 789
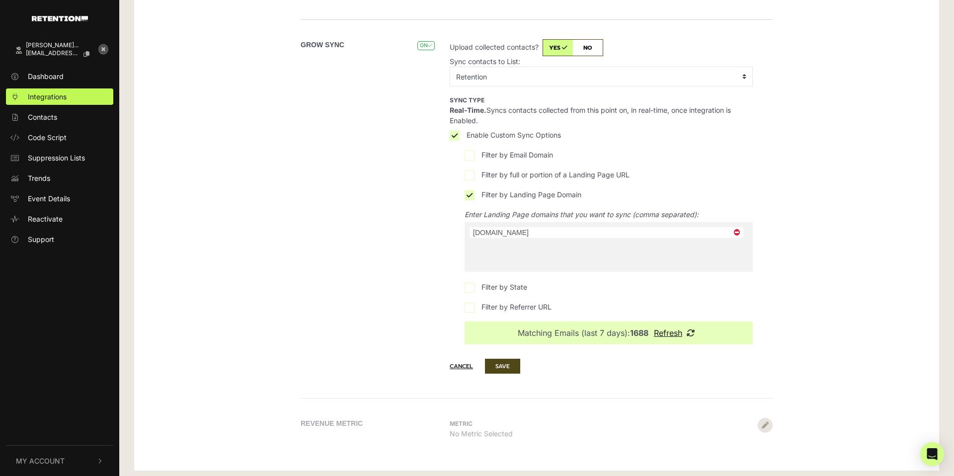
scroll to position [372, 0]
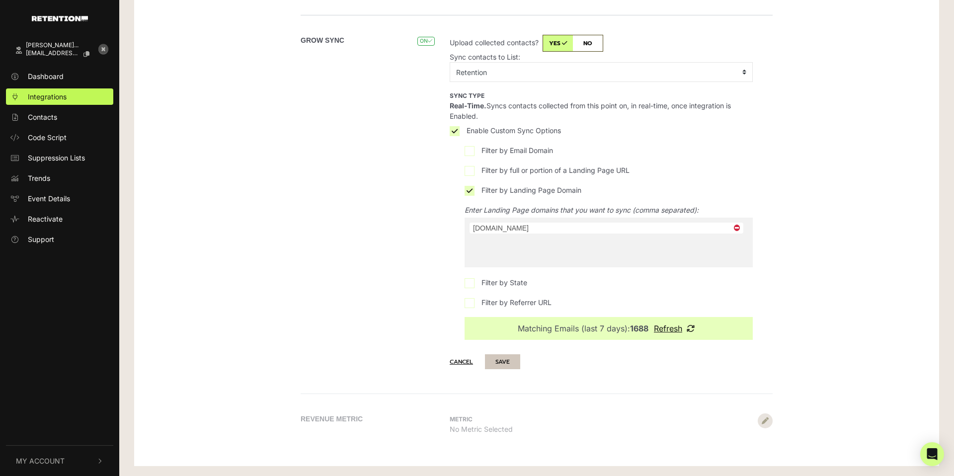
click at [498, 363] on button "SAVE" at bounding box center [502, 361] width 35 height 15
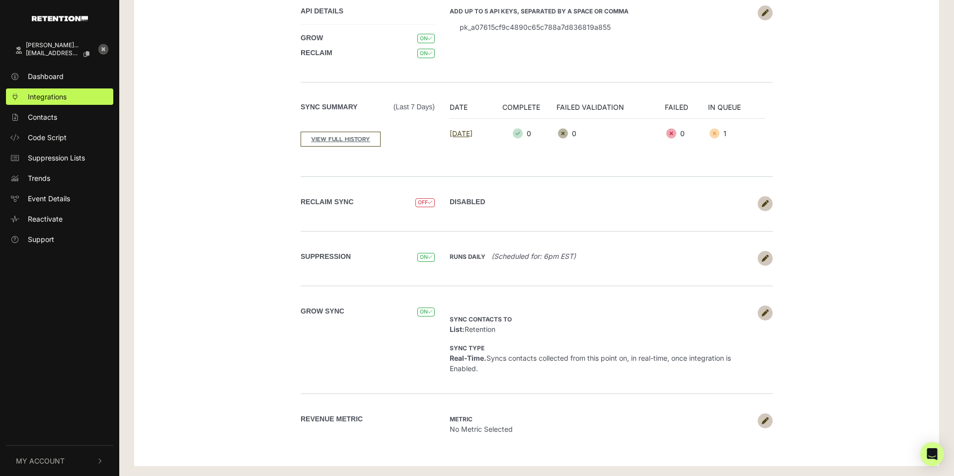
scroll to position [101, 0]
